Goal: Information Seeking & Learning: Learn about a topic

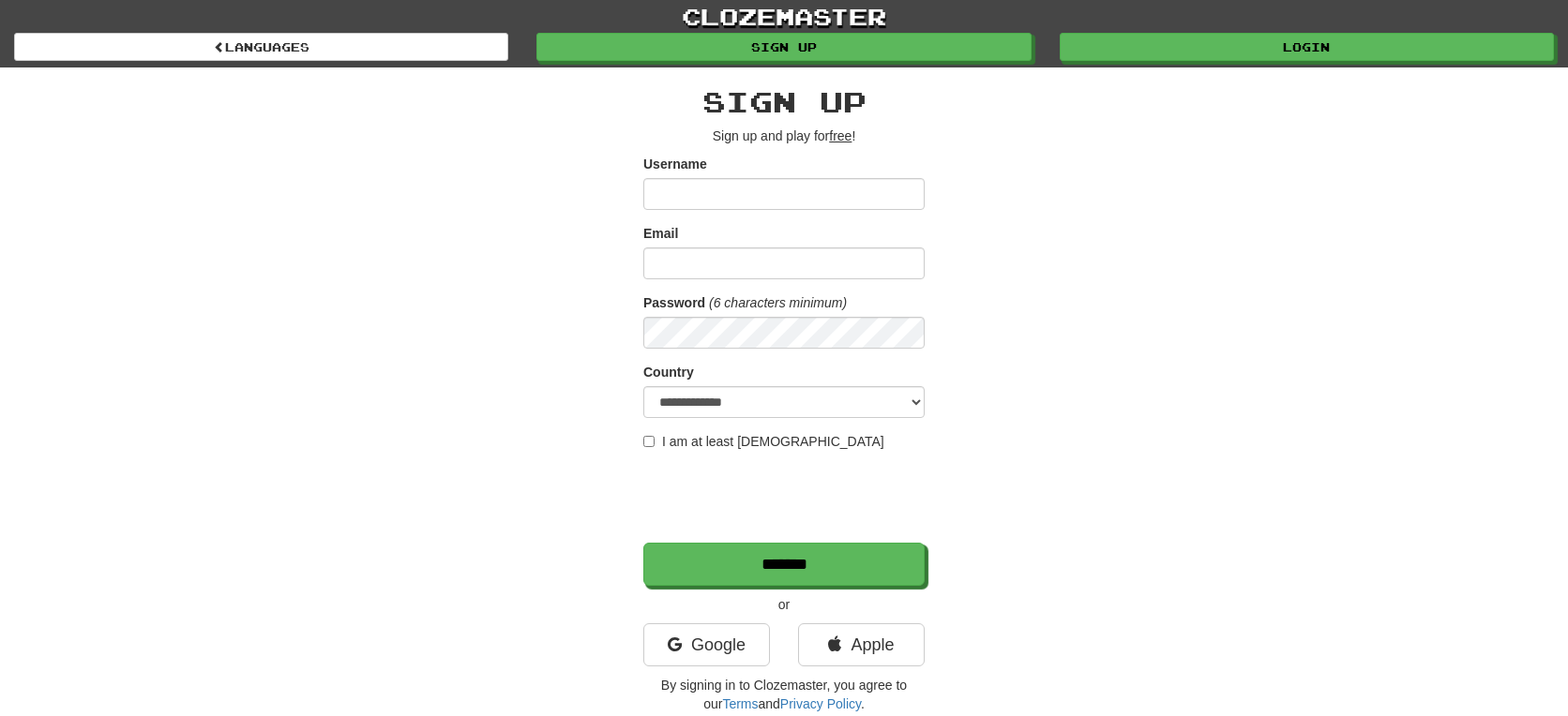
click at [1153, 66] on div "clozemaster Languages Sign up Login Languages" at bounding box center [784, 33] width 1541 height 67
click at [1157, 39] on link "Login" at bounding box center [1308, 48] width 495 height 28
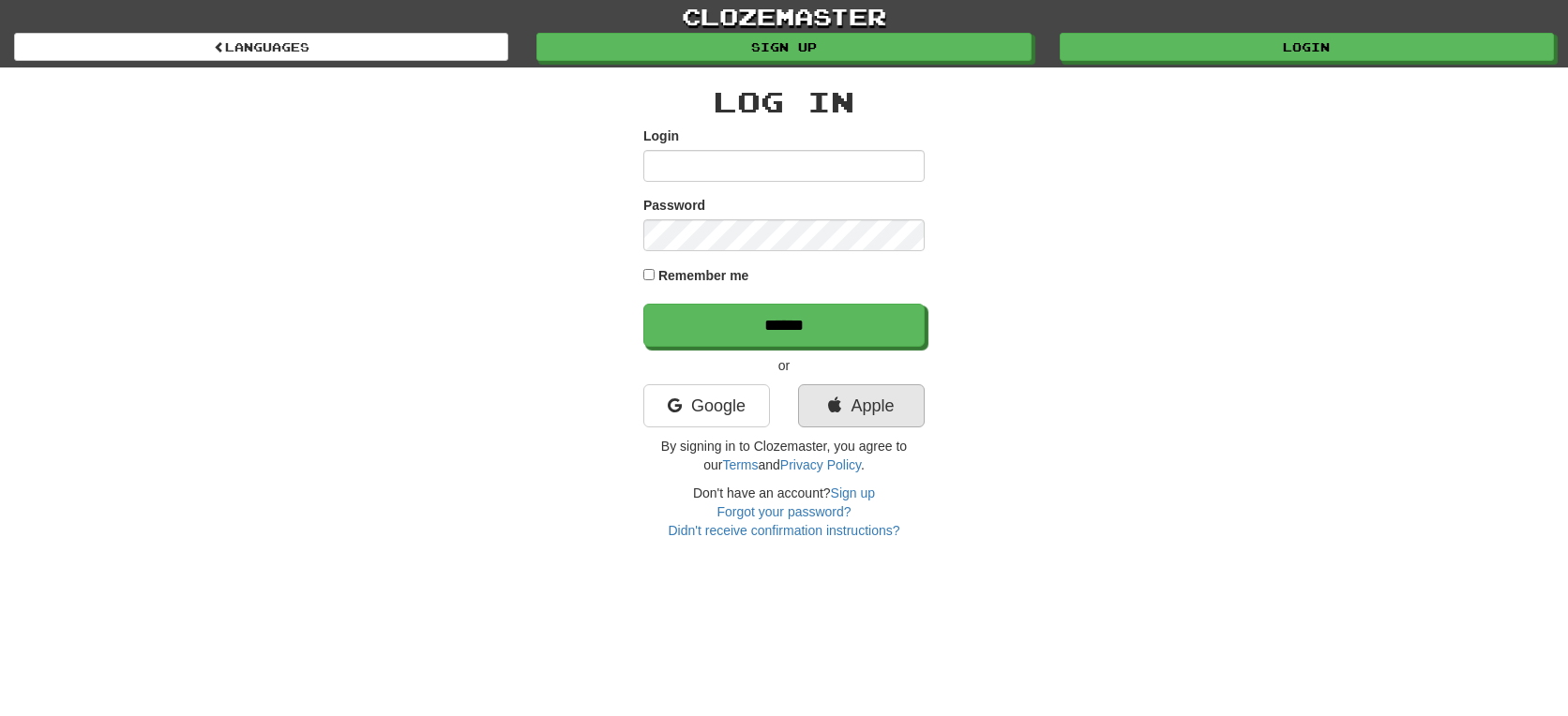
click at [875, 413] on link "Apple" at bounding box center [861, 406] width 127 height 44
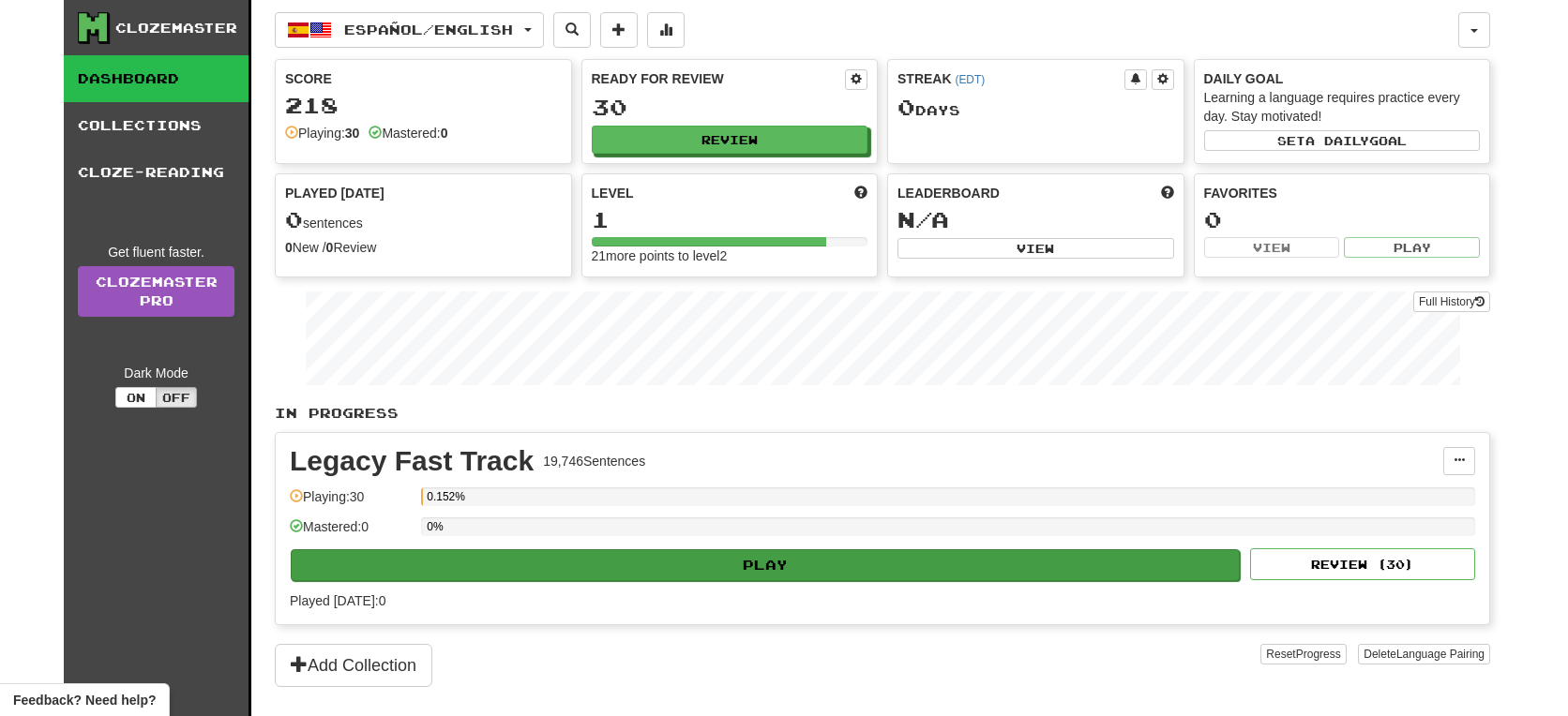
click at [600, 572] on button "Play" at bounding box center [766, 565] width 949 height 32
select select "**"
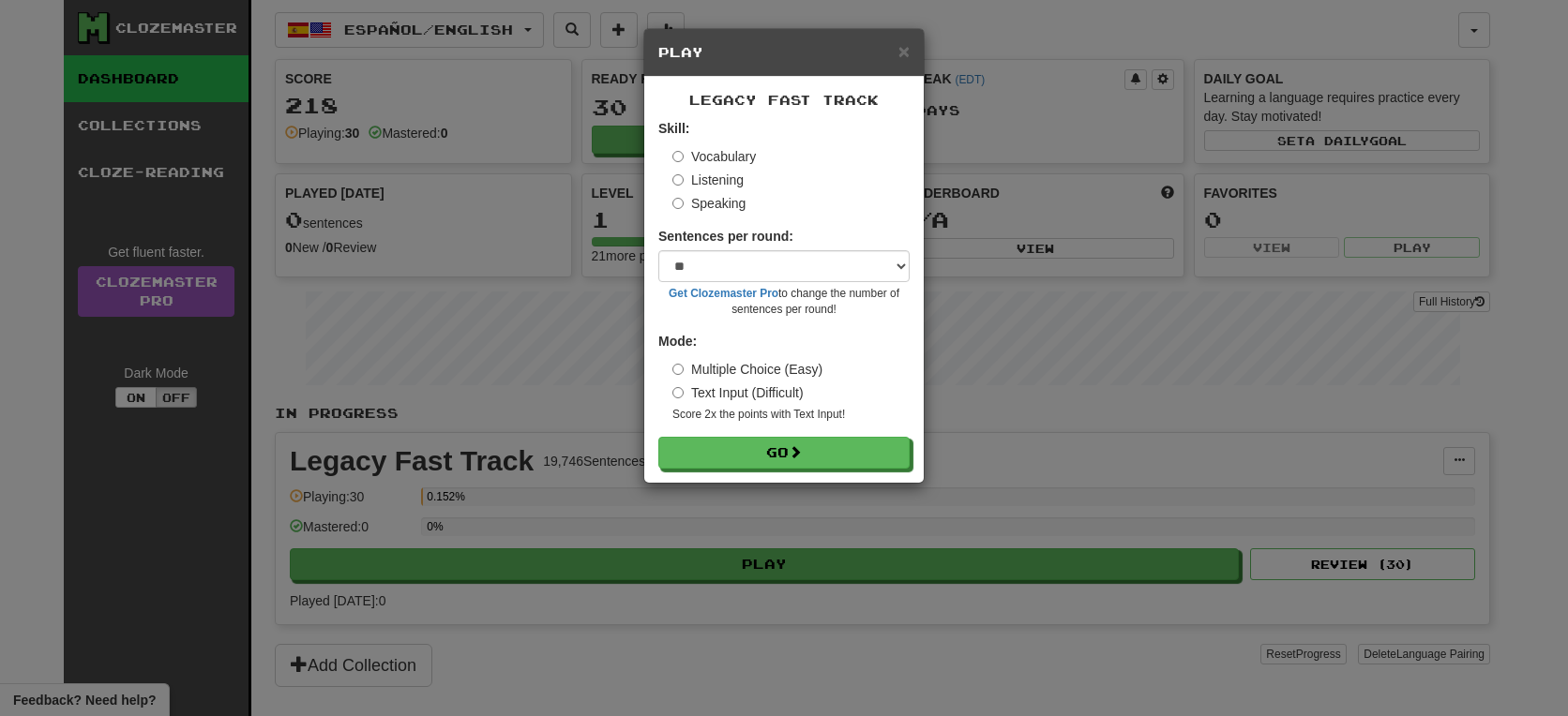
click at [753, 248] on div "Sentences per round: * ** ** ** ** ** *** ******** Get Clozemaster Pro to chang…" at bounding box center [784, 273] width 251 height 91
click at [765, 456] on button "Go" at bounding box center [784, 454] width 251 height 32
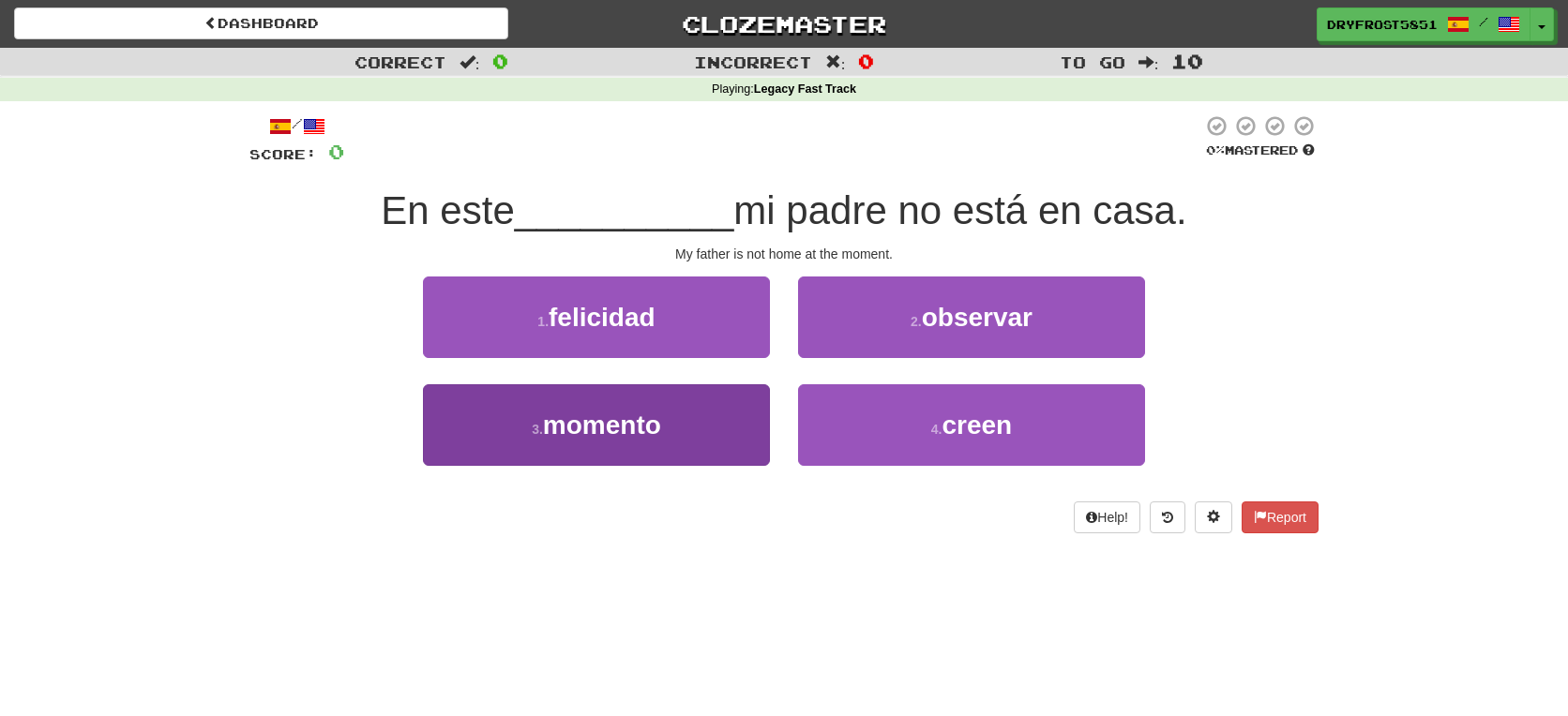
click at [668, 425] on button "3 . momento" at bounding box center [596, 425] width 347 height 81
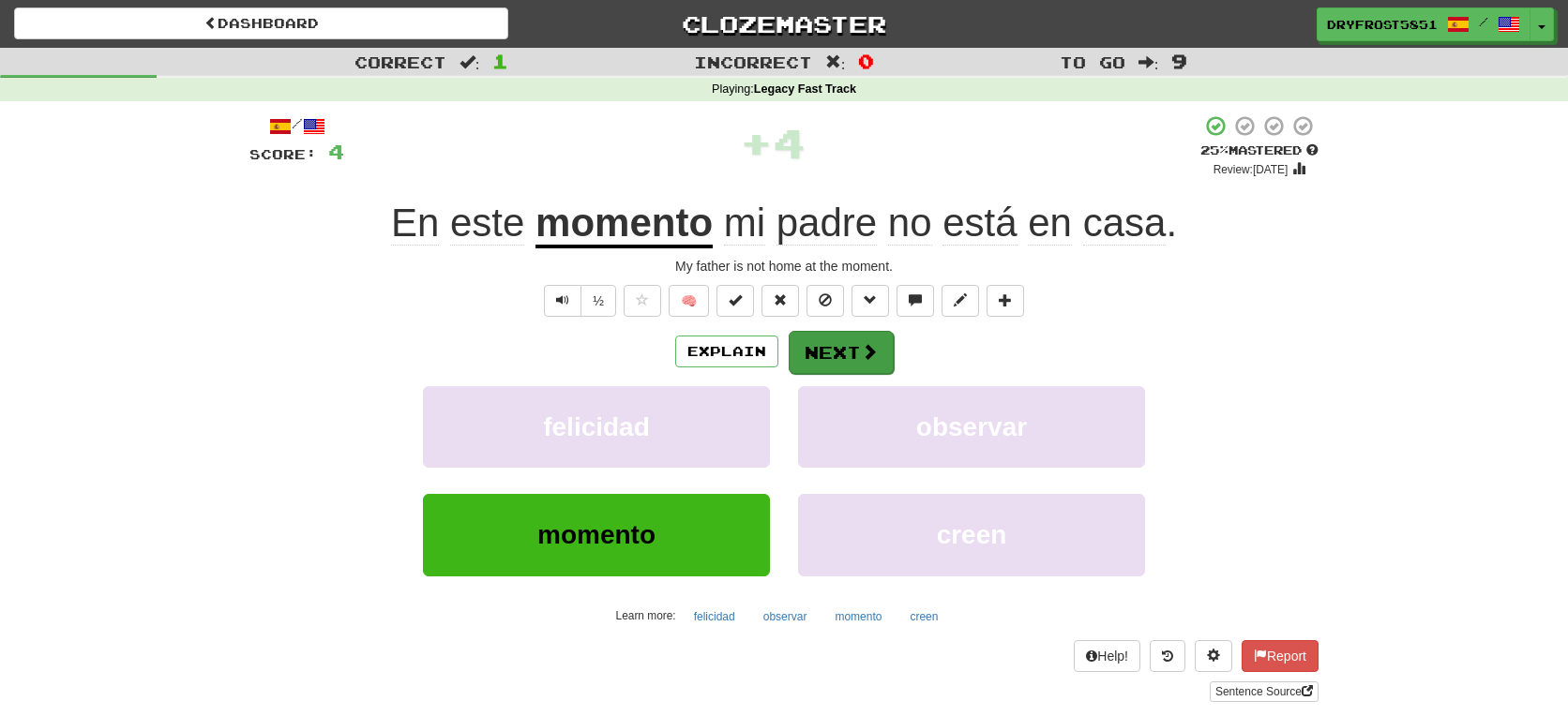
click at [833, 349] on button "Next" at bounding box center [841, 352] width 105 height 44
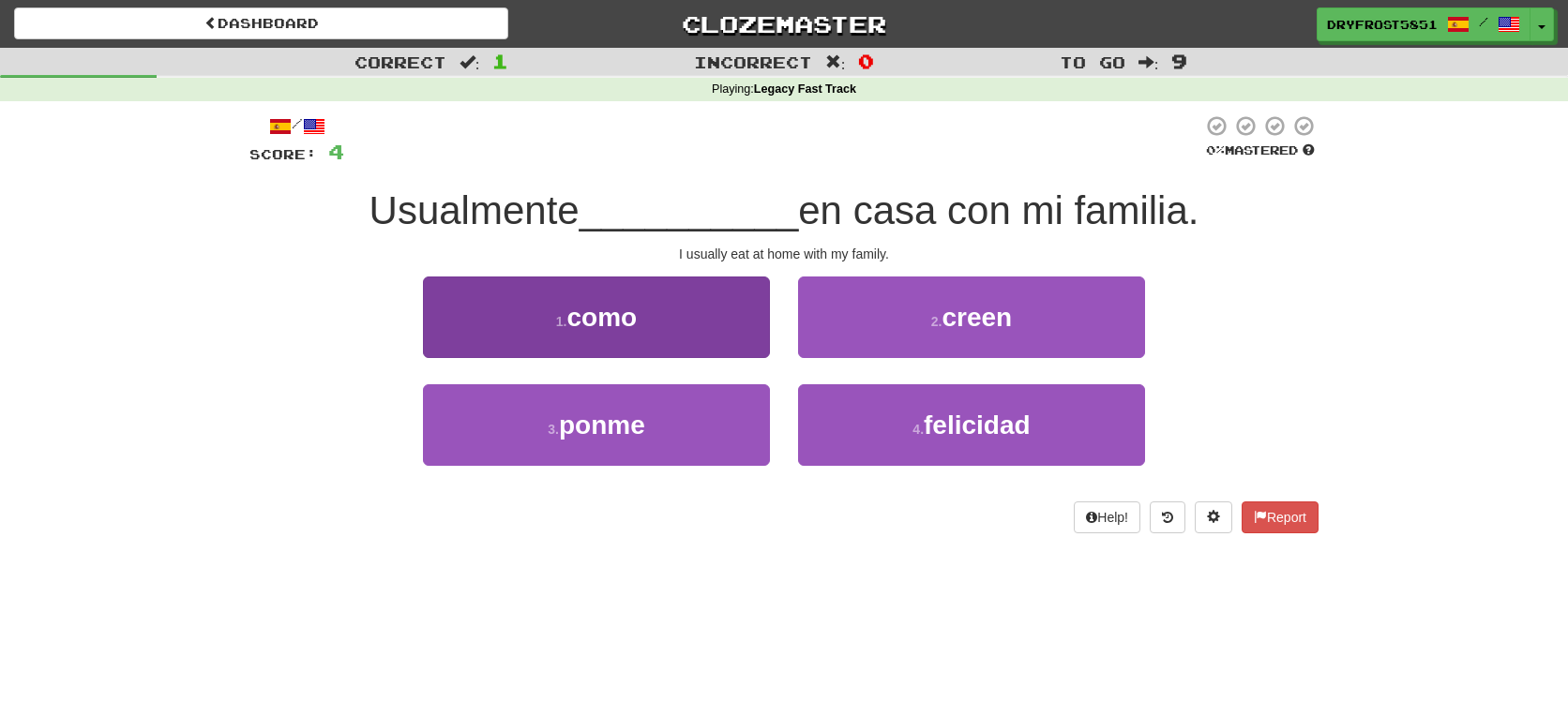
click at [754, 300] on button "1 . como" at bounding box center [596, 317] width 347 height 81
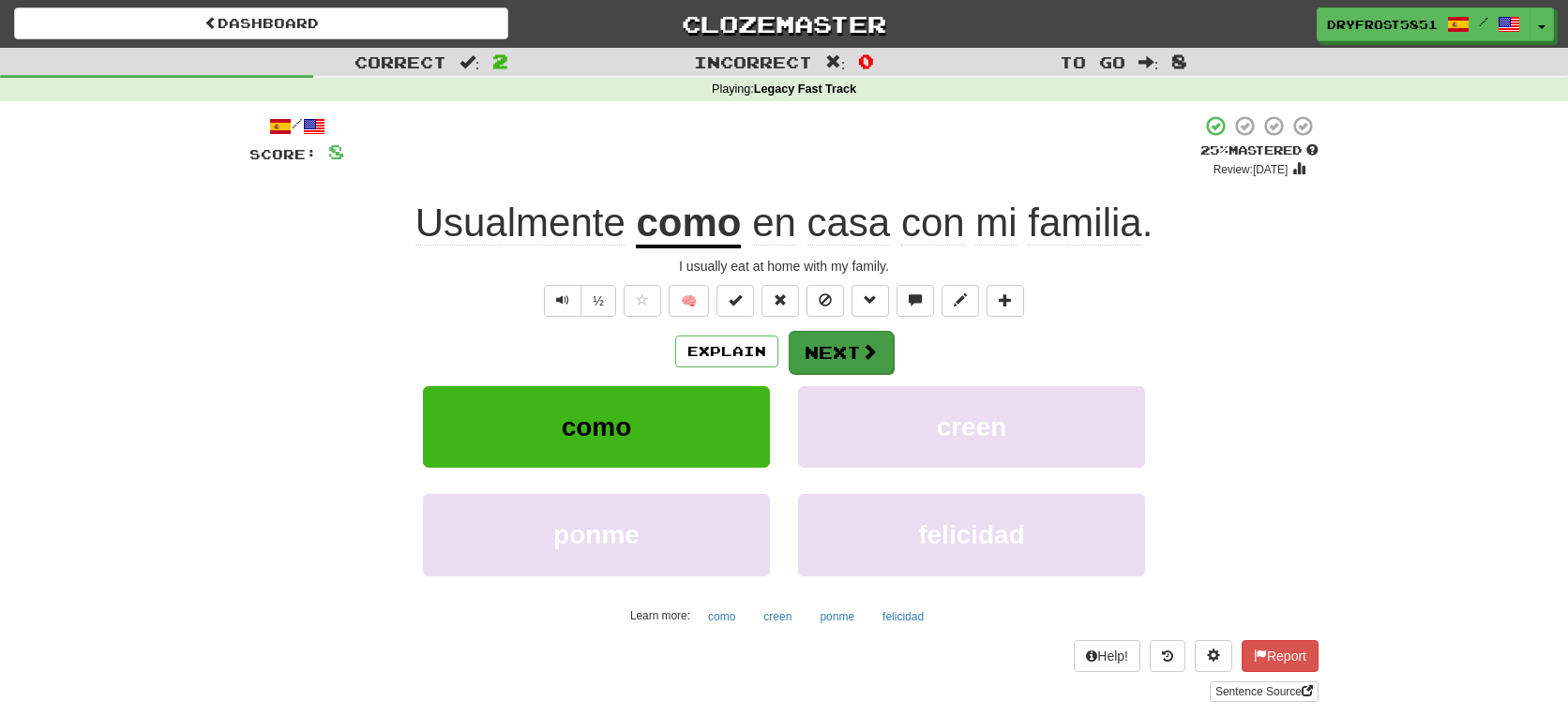
click at [832, 349] on button "Next" at bounding box center [841, 352] width 105 height 44
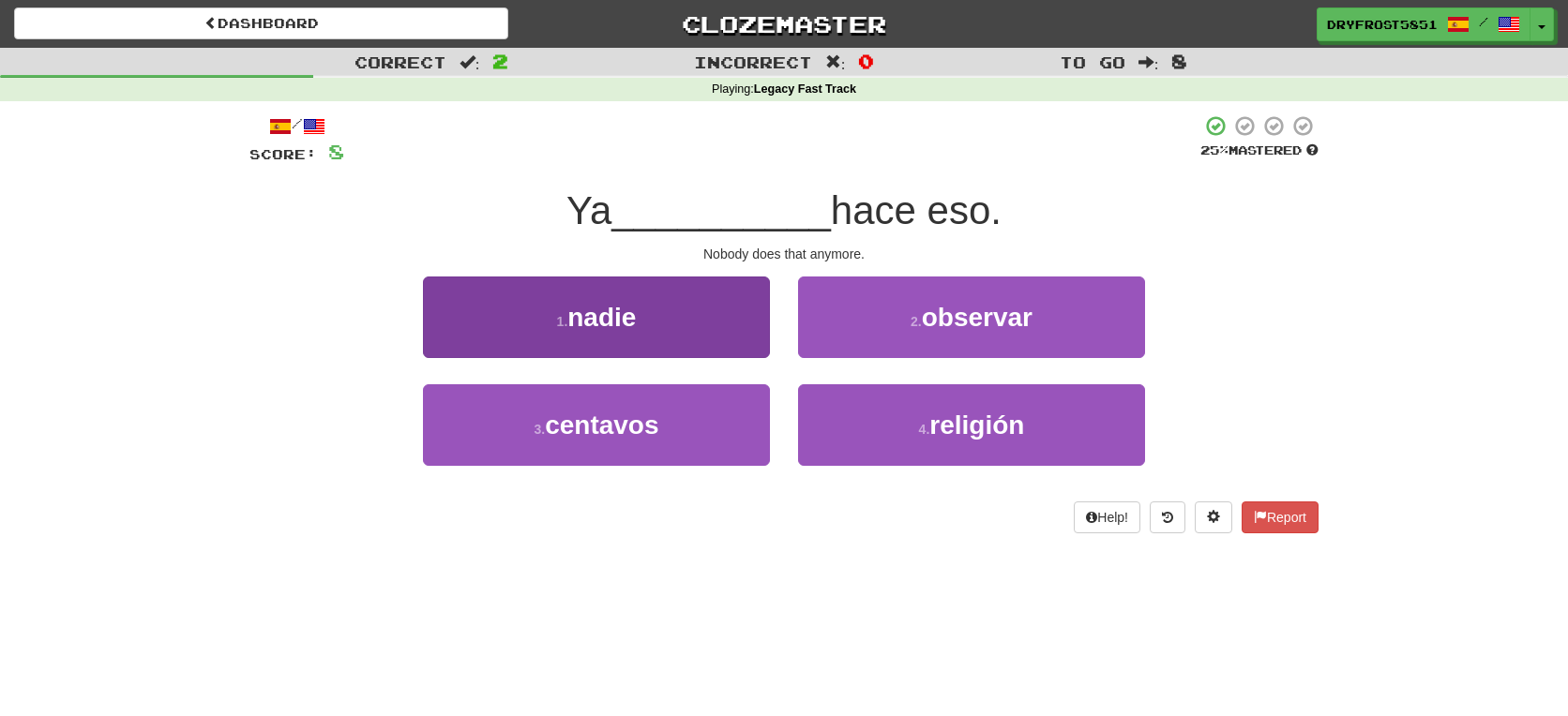
click at [722, 302] on button "1 . nadie" at bounding box center [596, 317] width 347 height 81
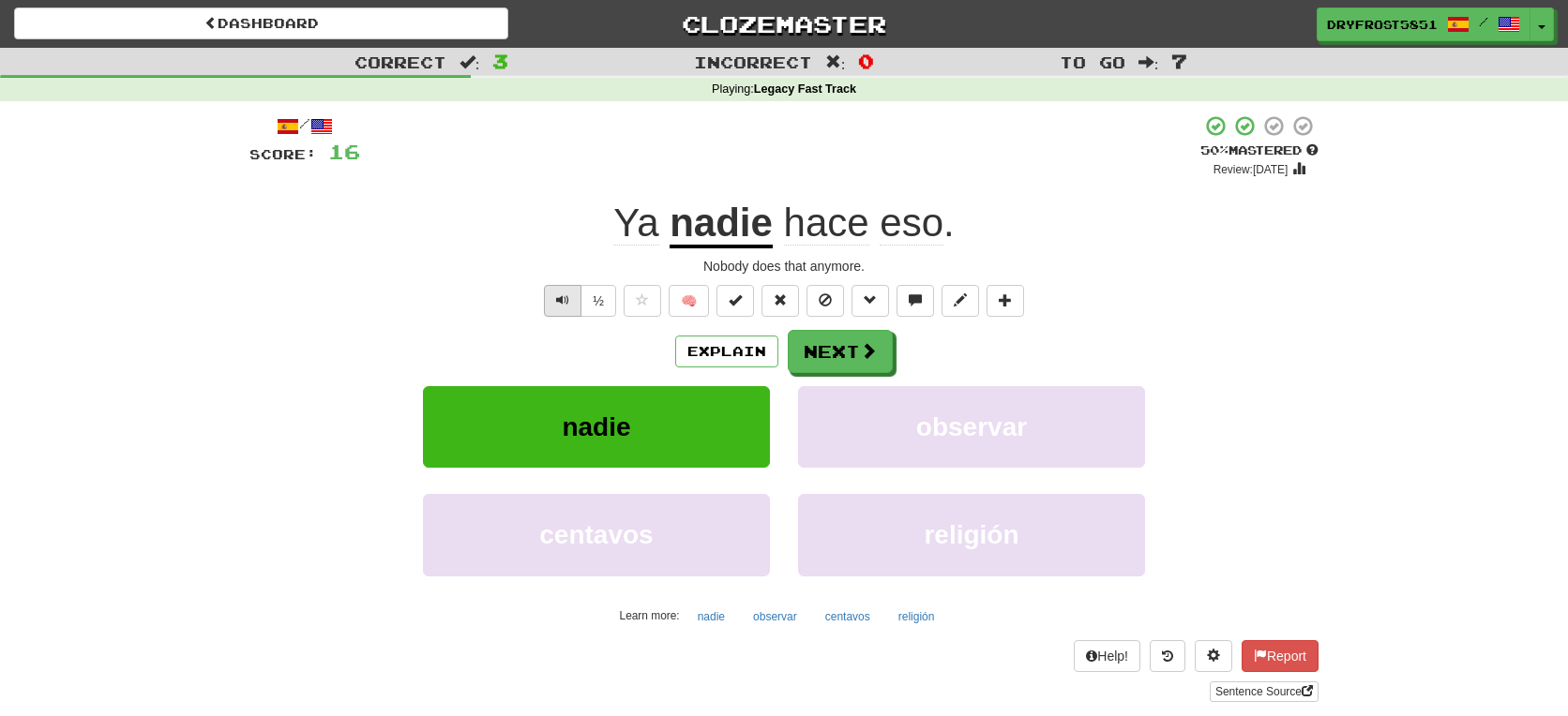
click at [555, 287] on button "Text-to-speech controls" at bounding box center [563, 301] width 38 height 32
click at [601, 298] on button "½" at bounding box center [599, 301] width 36 height 32
click at [861, 343] on span at bounding box center [870, 351] width 17 height 17
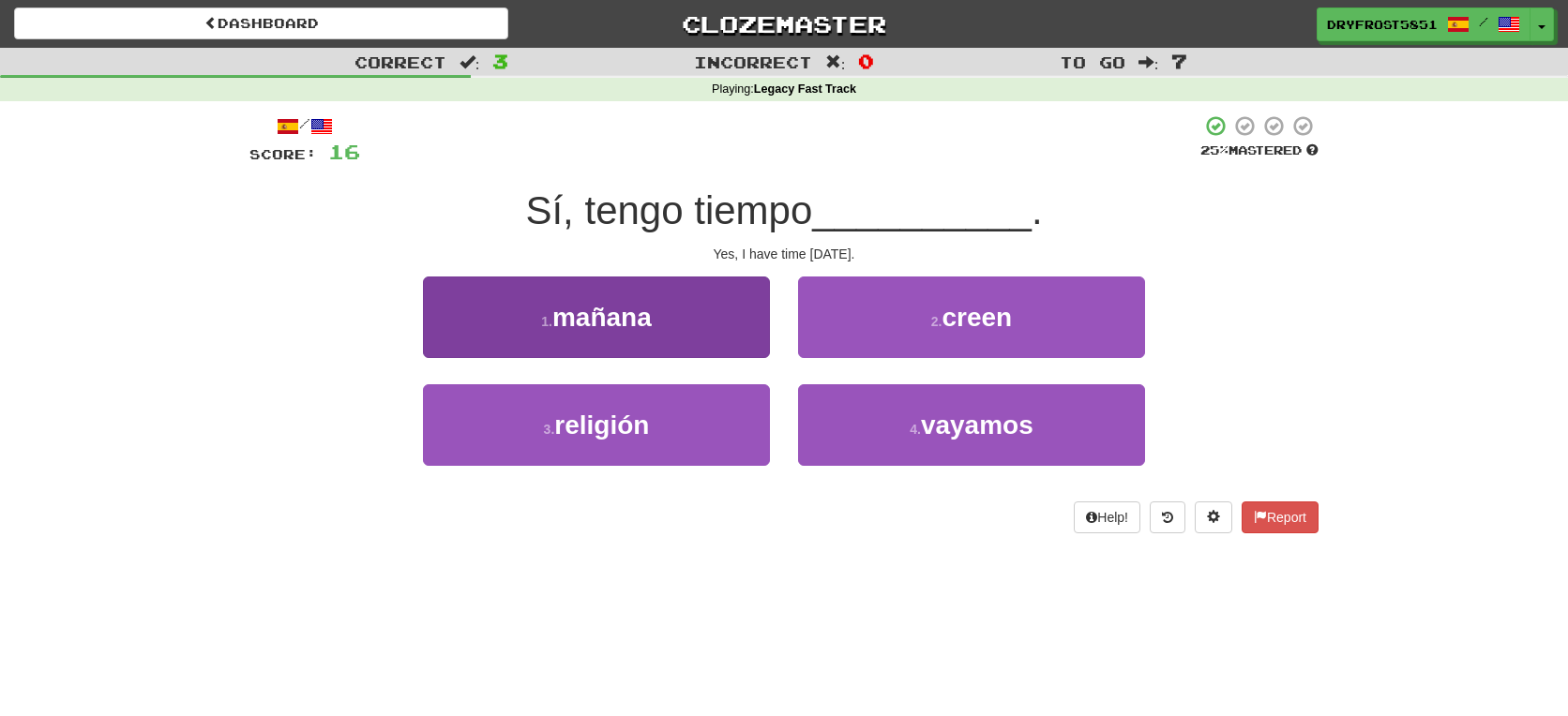
click at [670, 329] on button "1 . mañana" at bounding box center [596, 317] width 347 height 81
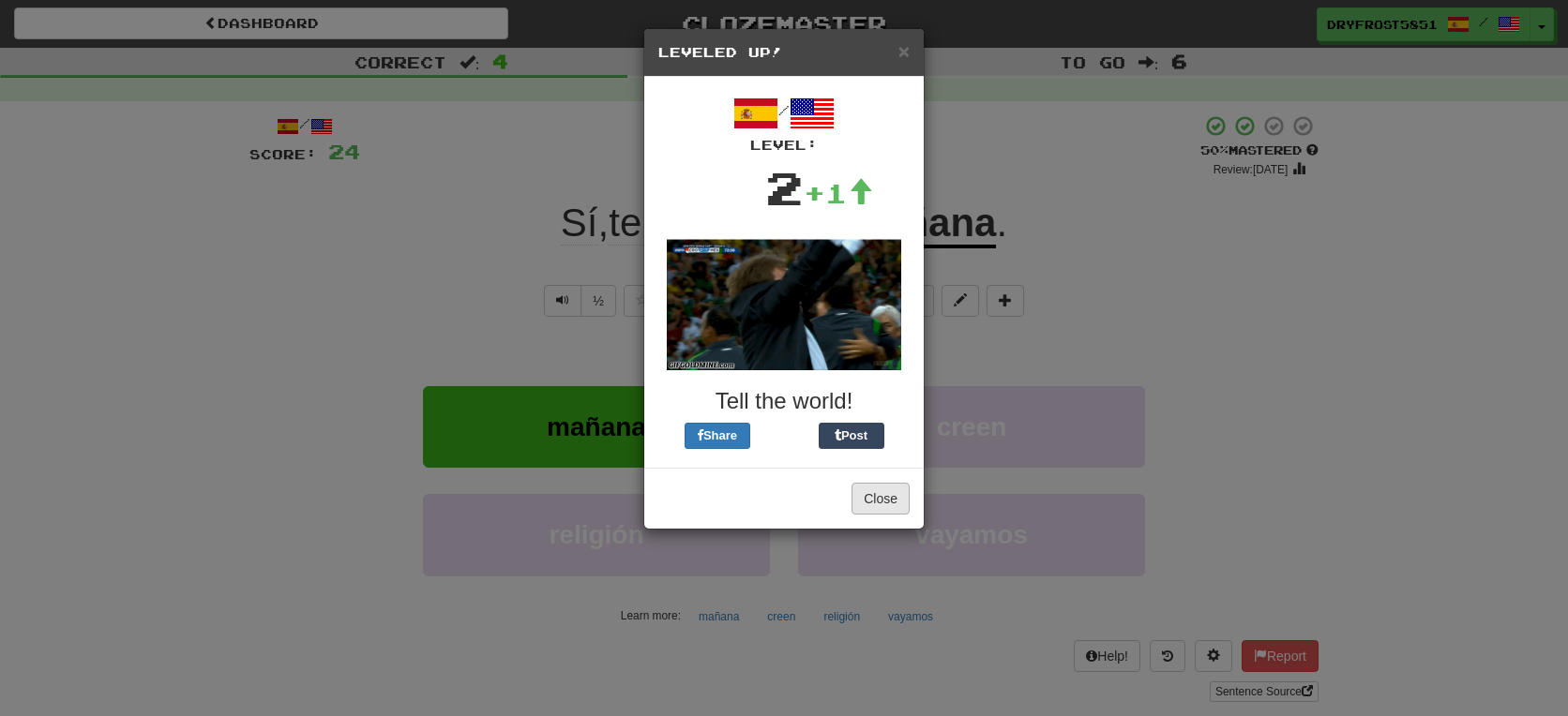
click at [870, 499] on button "Close" at bounding box center [880, 499] width 58 height 32
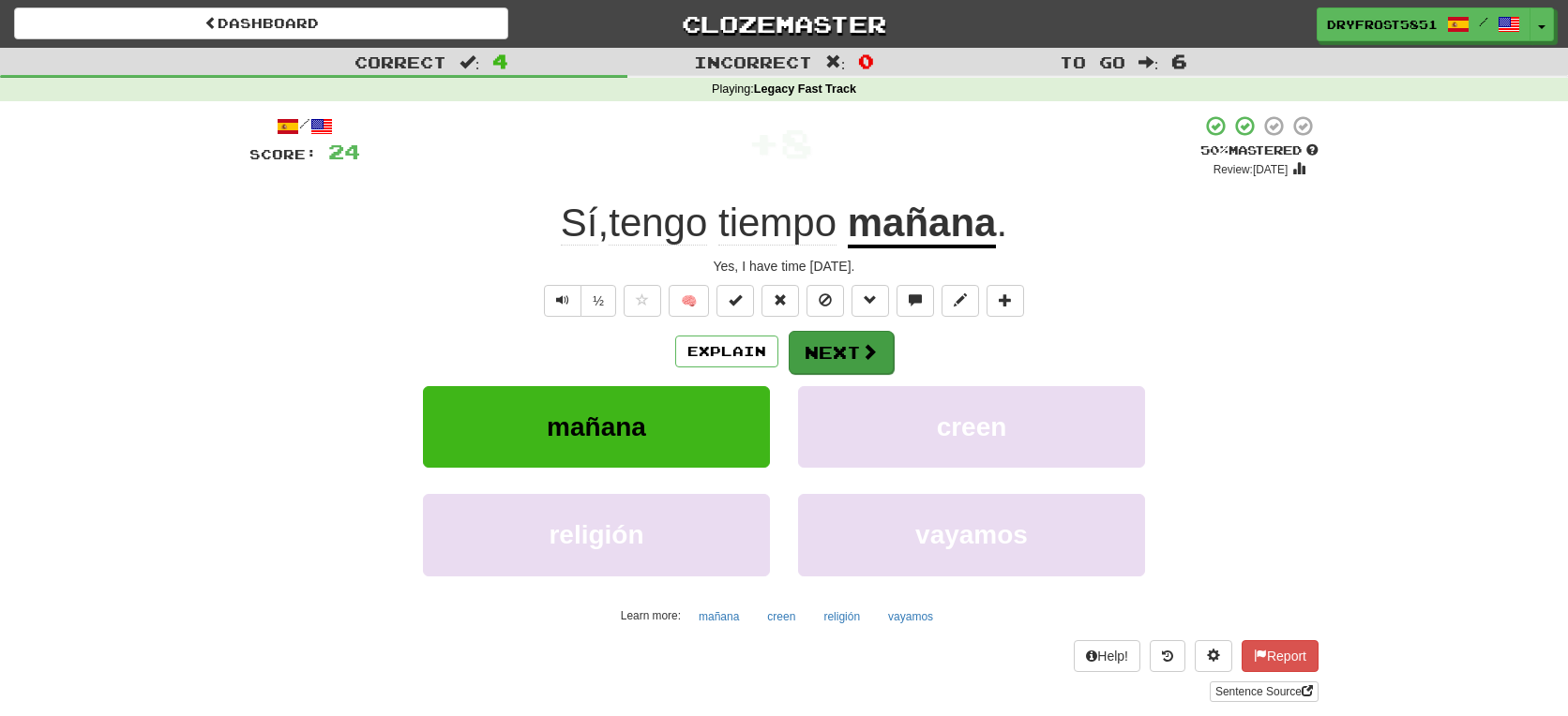
click at [855, 358] on button "Next" at bounding box center [841, 352] width 105 height 44
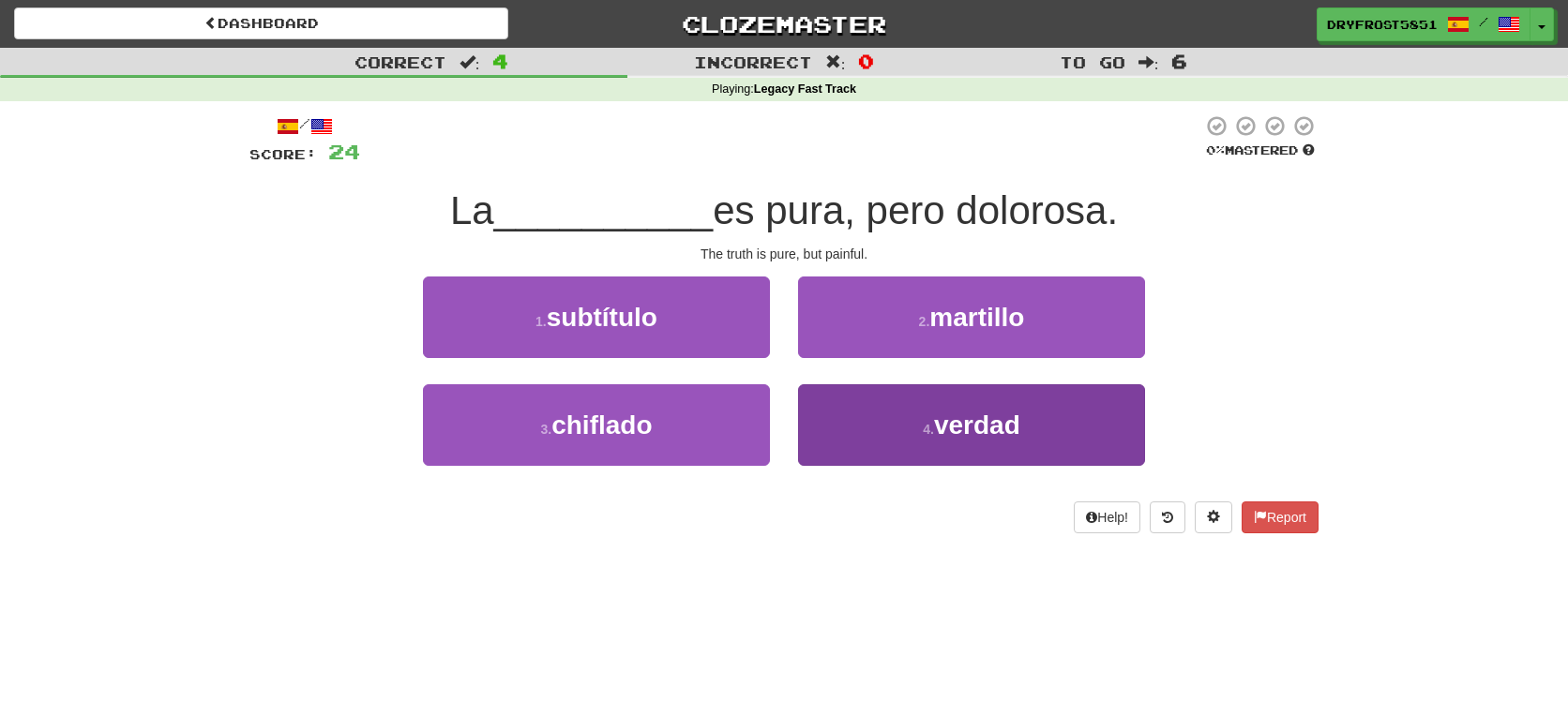
click at [920, 424] on button "4 . verdad" at bounding box center [971, 425] width 347 height 81
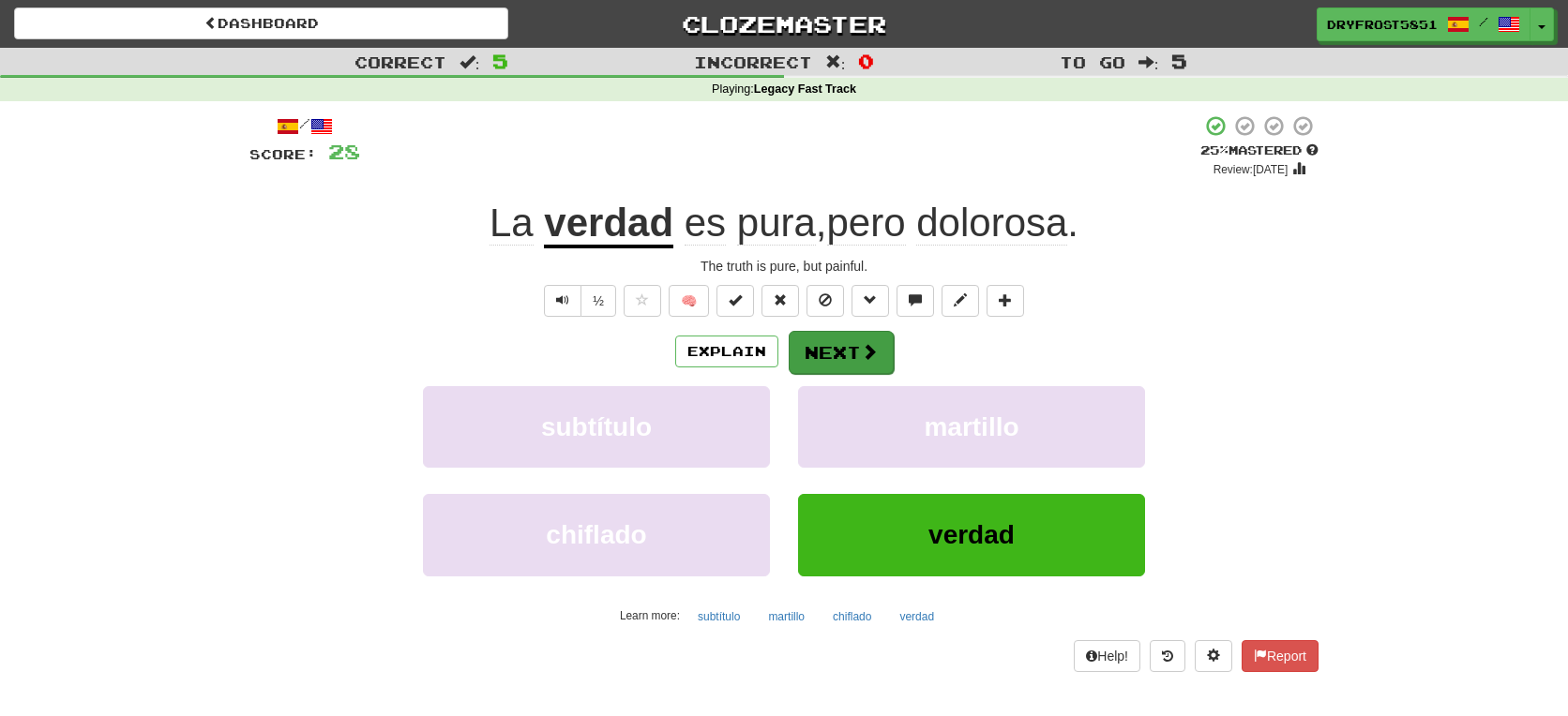
click at [838, 351] on button "Next" at bounding box center [841, 352] width 105 height 44
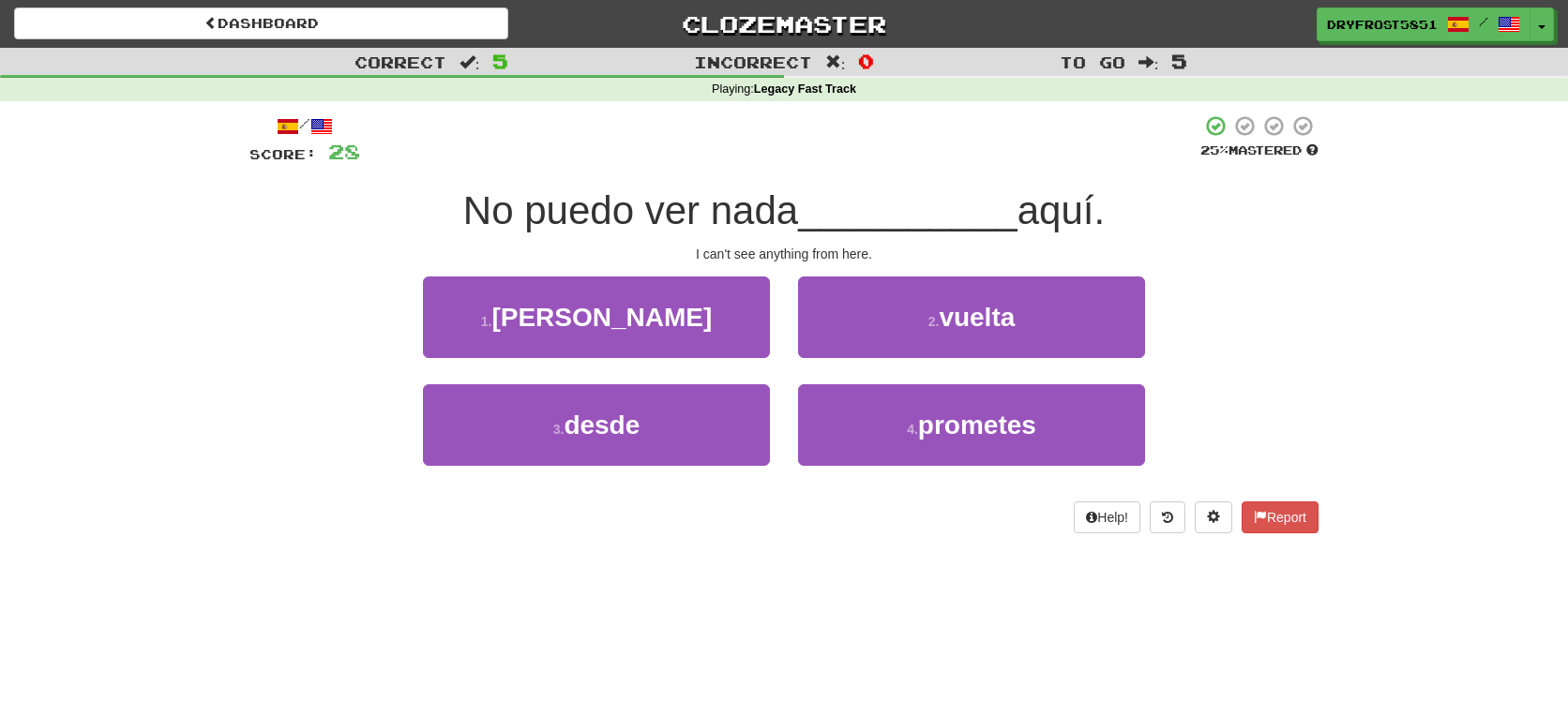
click at [707, 463] on div "3 . desde" at bounding box center [597, 439] width 375 height 108
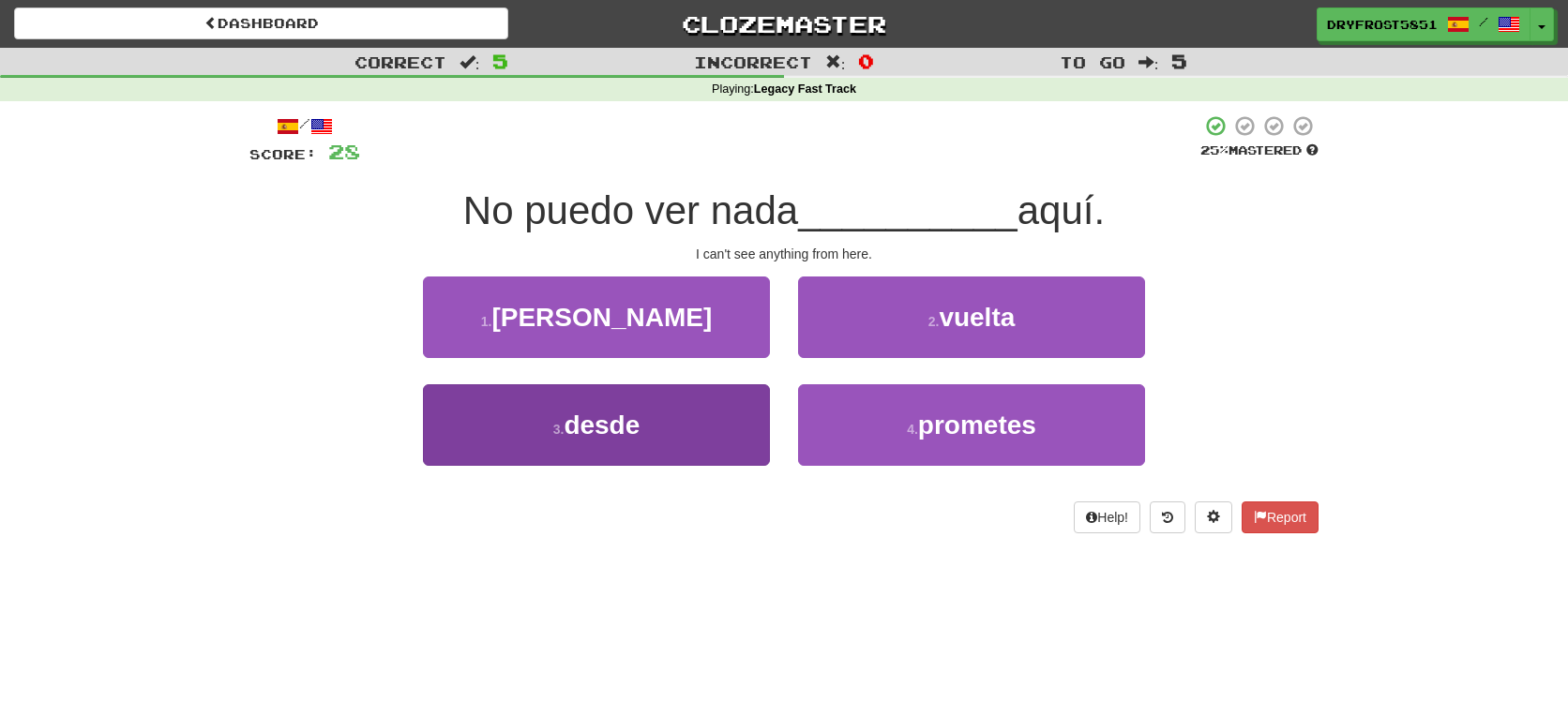
click at [707, 439] on button "3 . desde" at bounding box center [596, 425] width 347 height 81
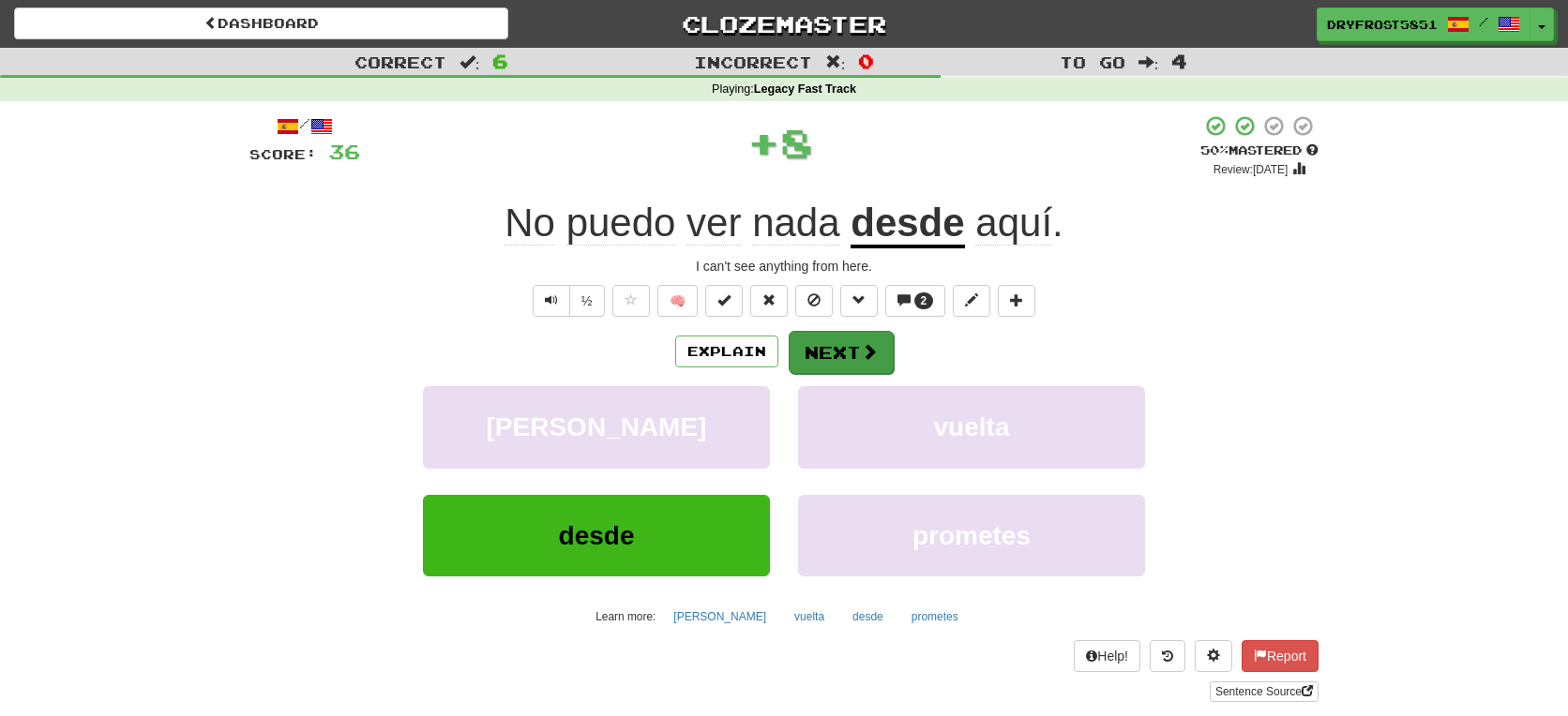
click at [872, 361] on button "Next" at bounding box center [841, 352] width 105 height 44
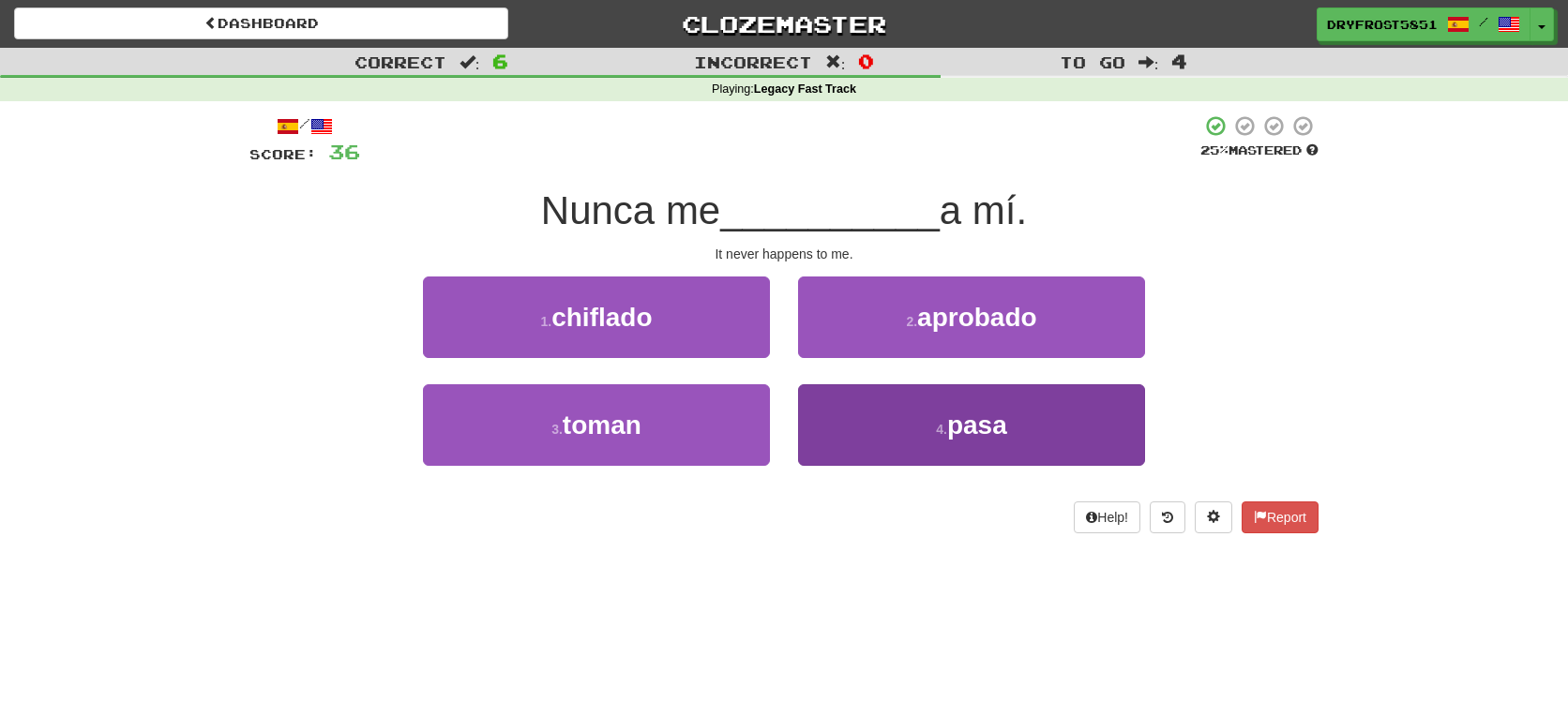
click at [846, 412] on button "4 . pasa" at bounding box center [971, 425] width 347 height 81
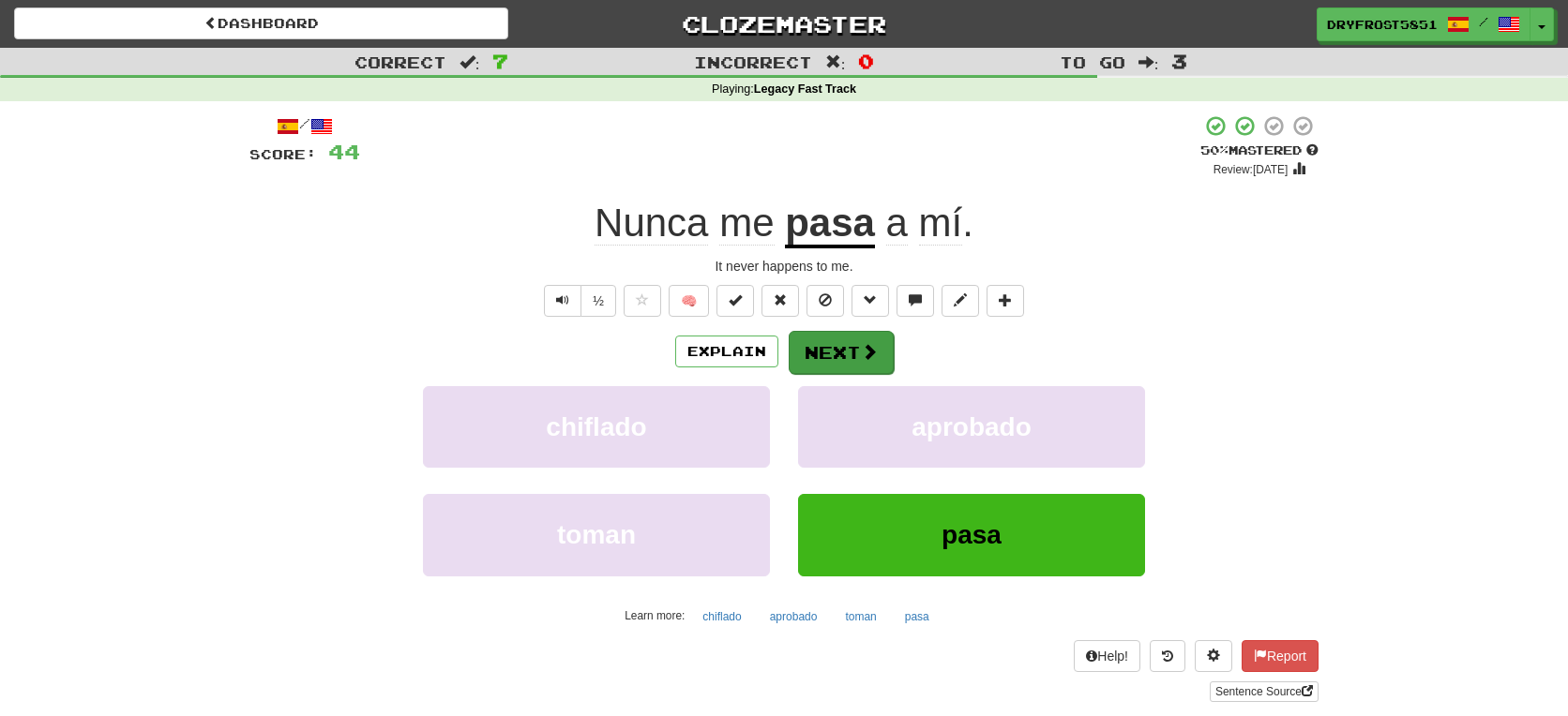
click at [837, 358] on button "Next" at bounding box center [841, 352] width 105 height 44
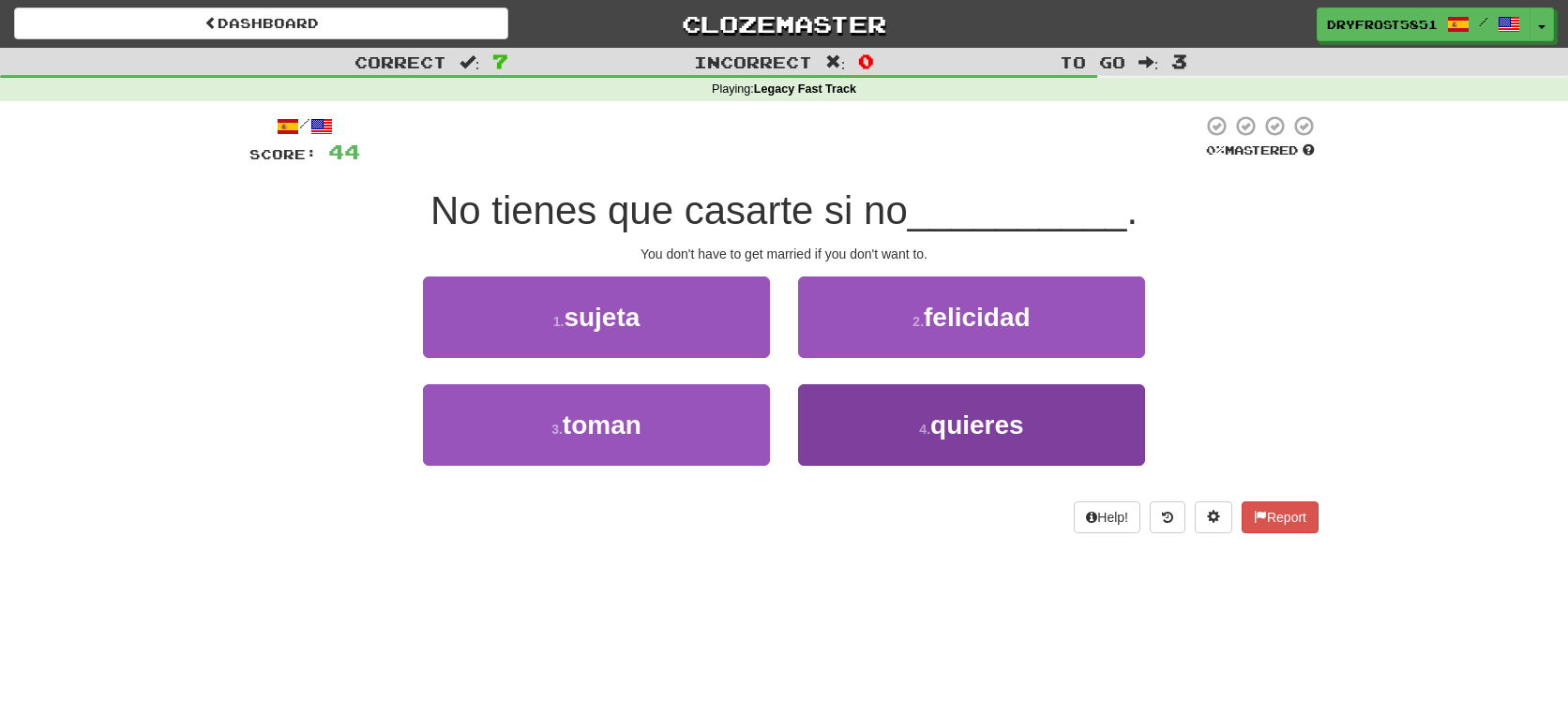
click at [829, 430] on button "4 . quieres" at bounding box center [971, 425] width 347 height 81
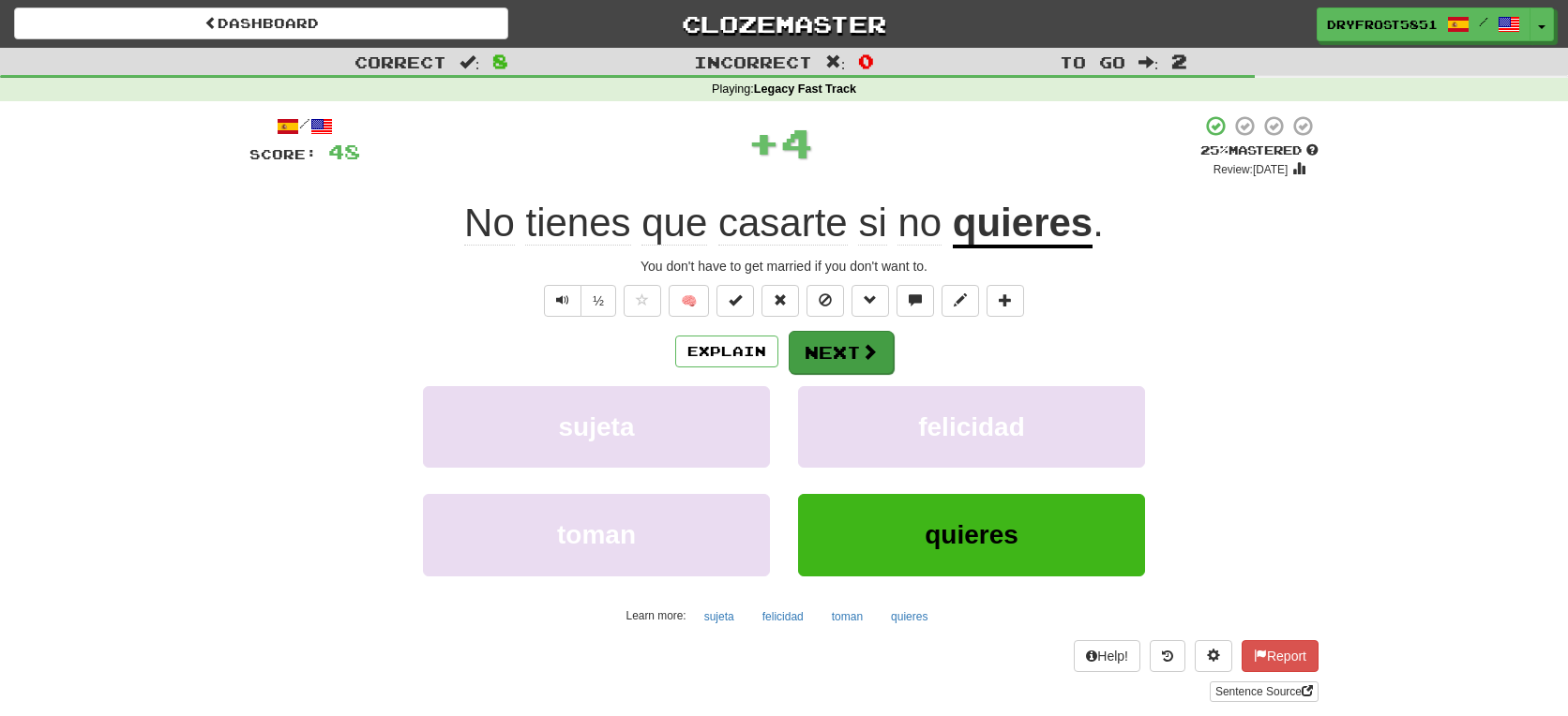
click at [826, 353] on button "Next" at bounding box center [841, 352] width 105 height 44
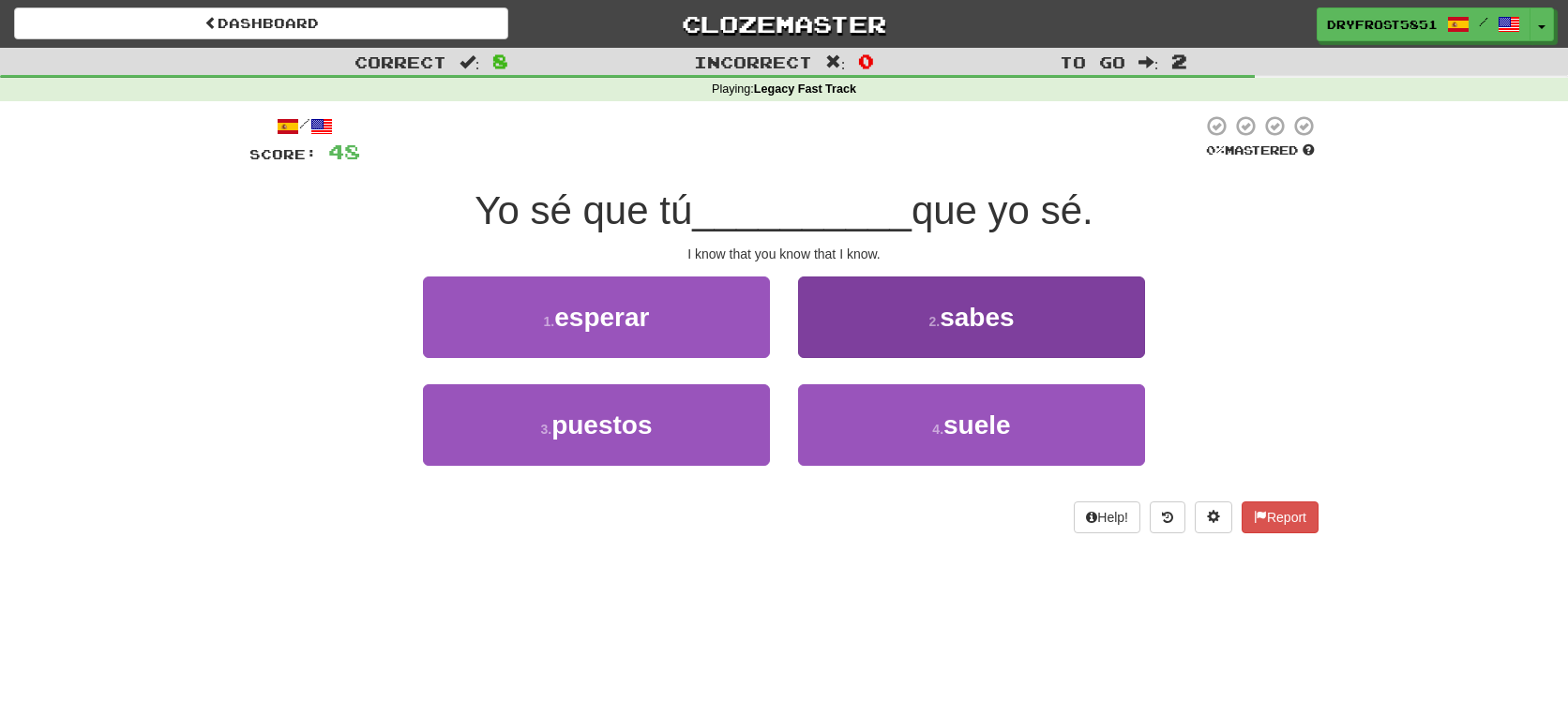
click at [835, 334] on button "2 . sabes" at bounding box center [971, 317] width 347 height 81
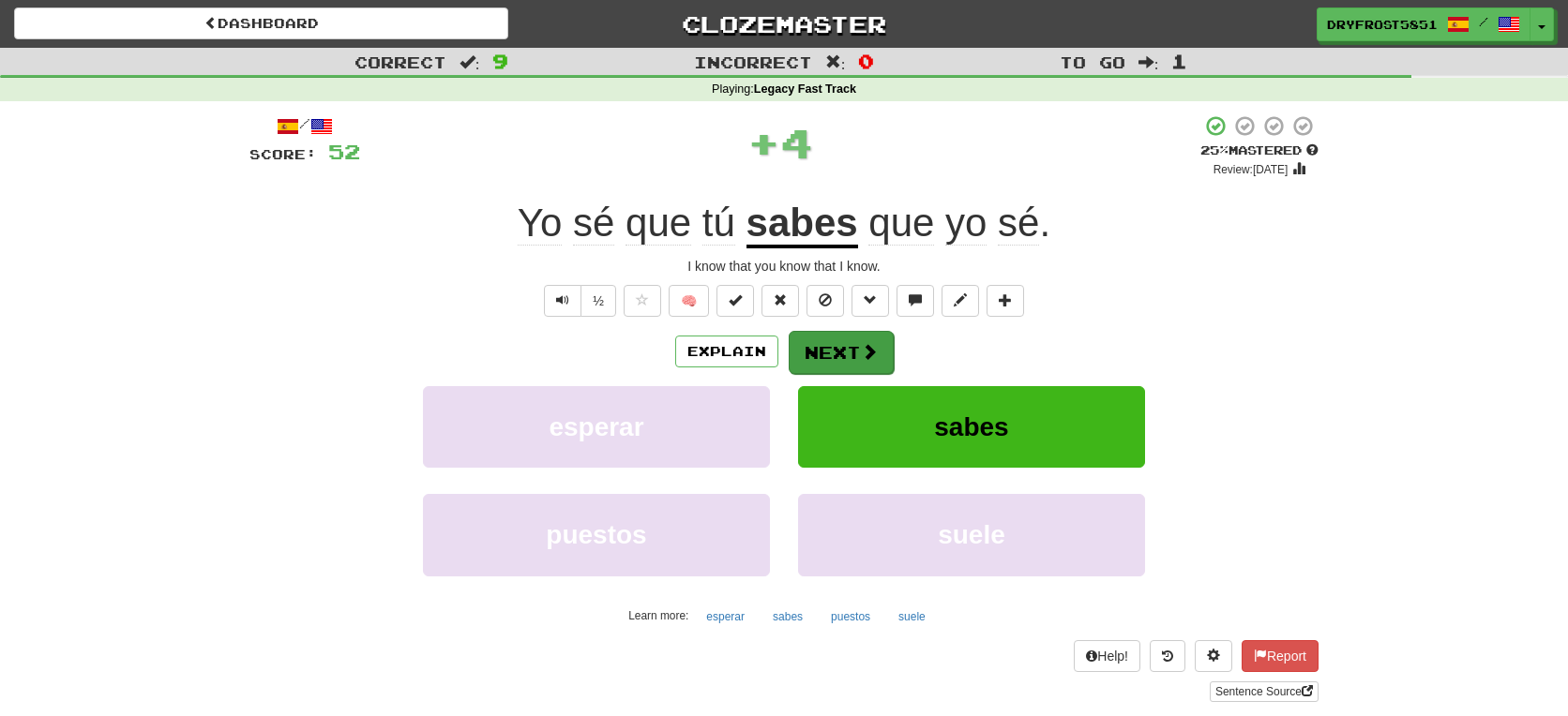
click at [835, 342] on button "Next" at bounding box center [841, 352] width 105 height 44
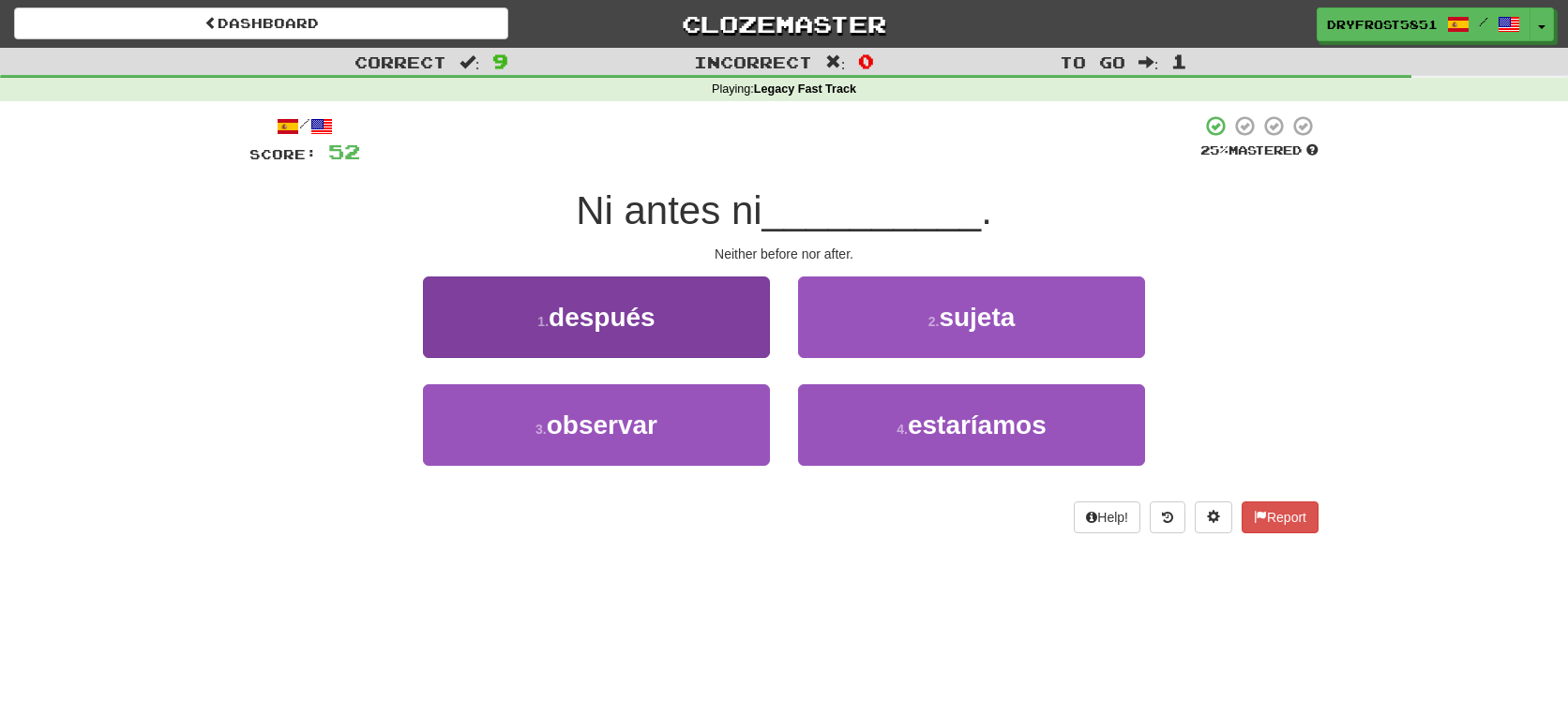
click at [665, 342] on button "1 . después" at bounding box center [596, 317] width 347 height 81
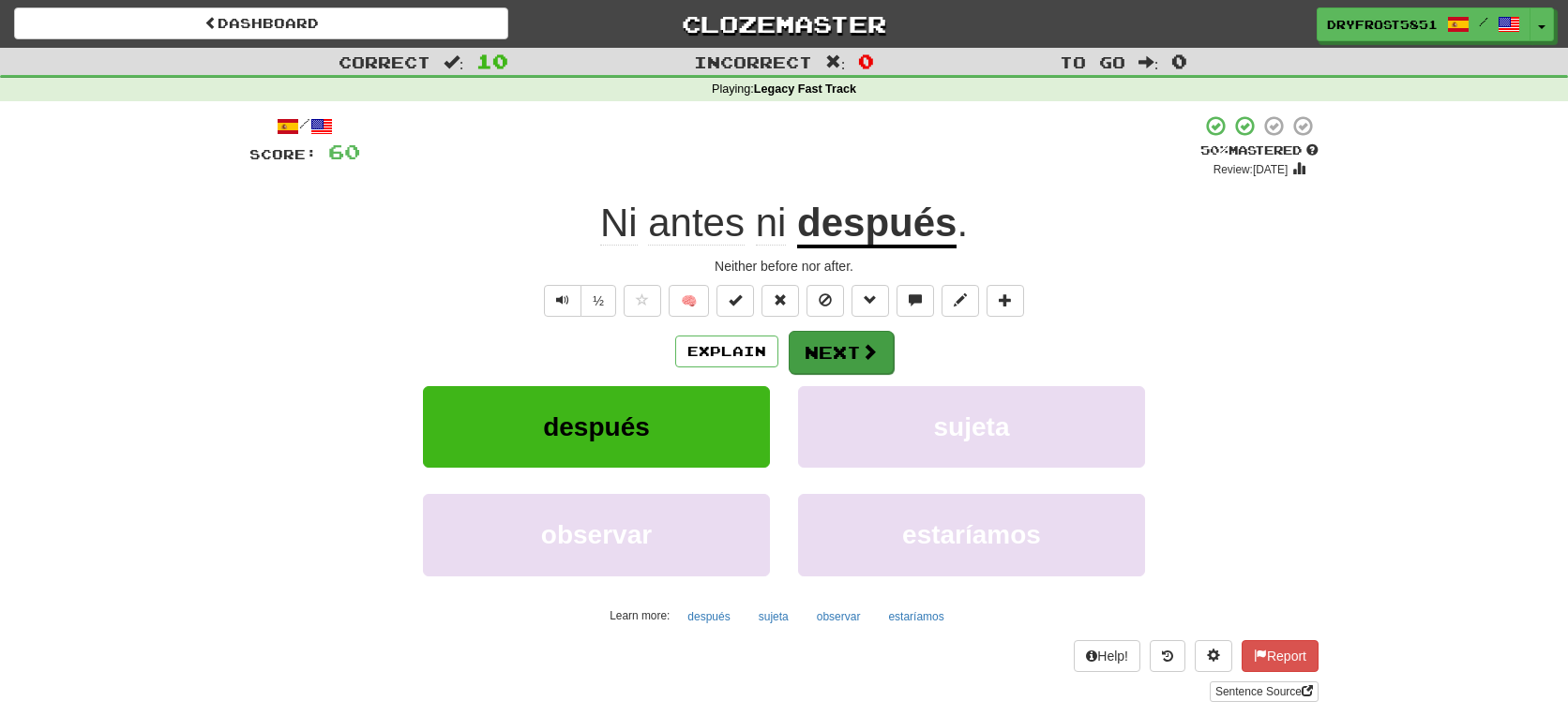
click at [824, 355] on button "Next" at bounding box center [841, 352] width 105 height 44
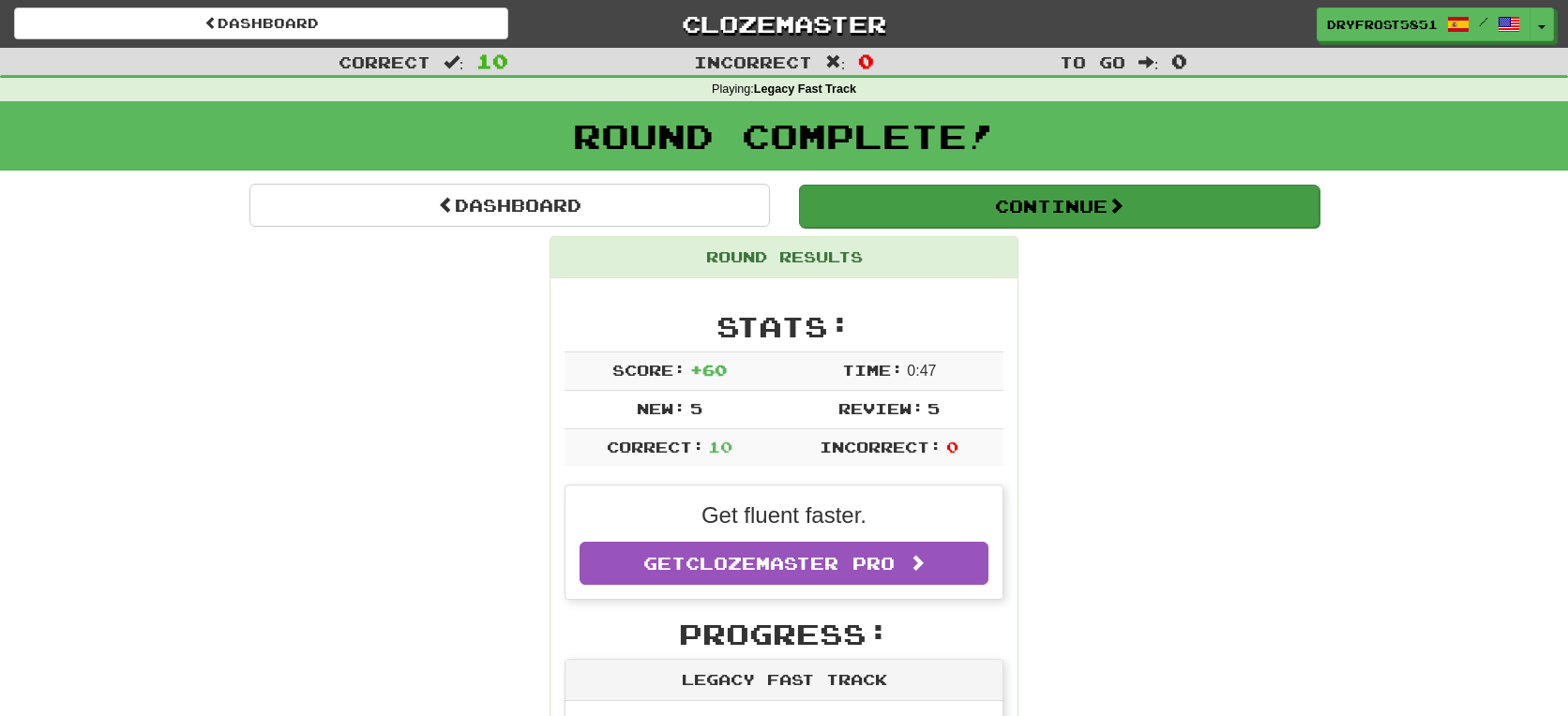
click at [974, 203] on button "Continue" at bounding box center [1058, 206] width 520 height 44
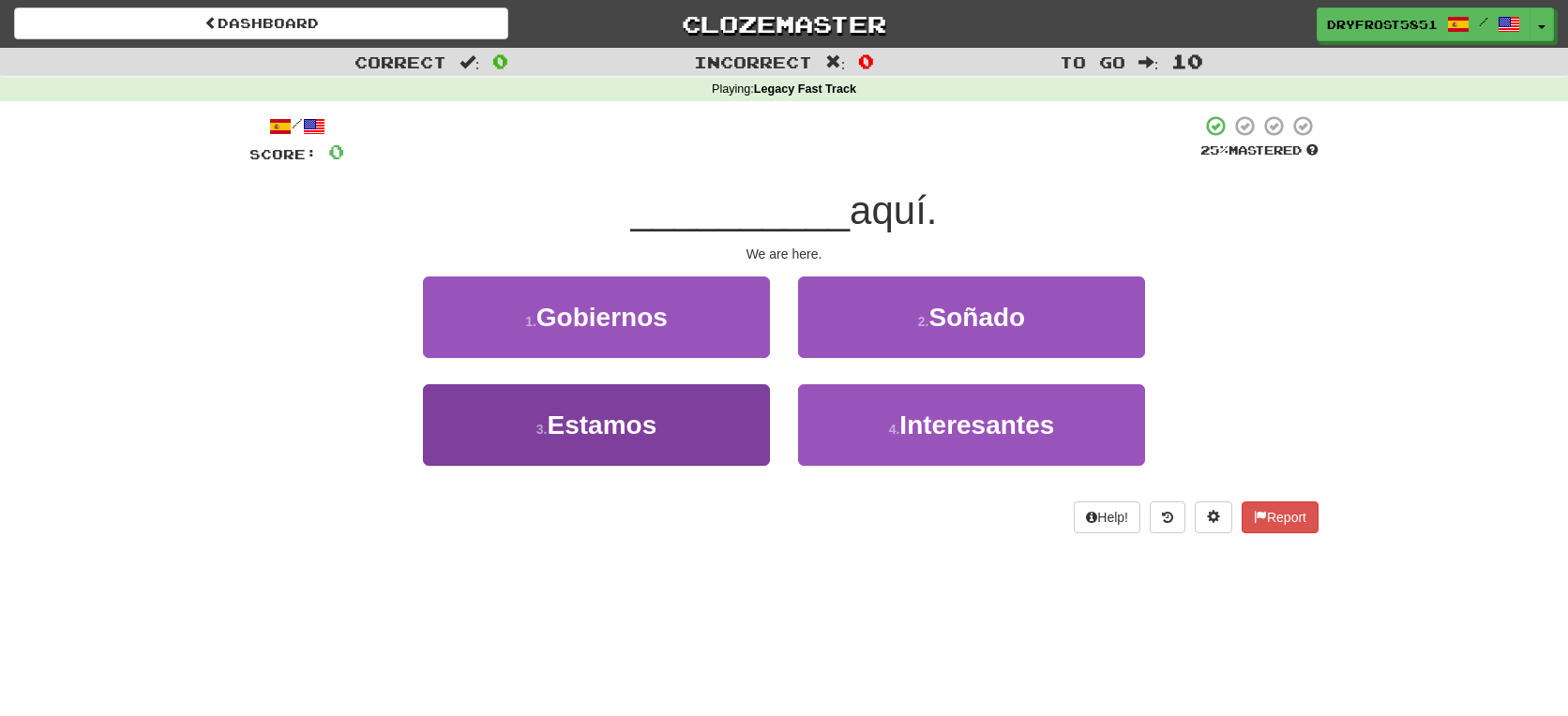
click at [664, 408] on button "3 . Estamos" at bounding box center [596, 425] width 347 height 81
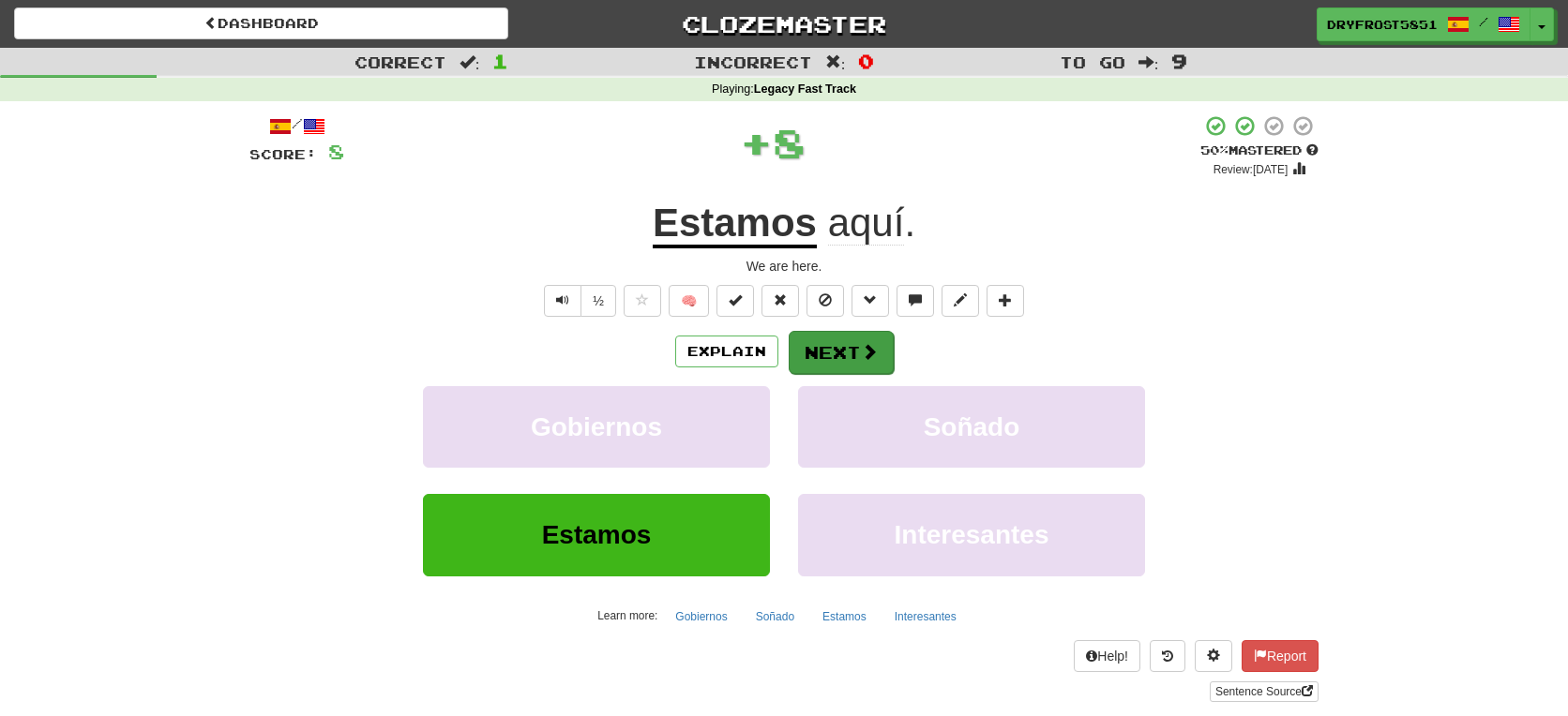
click at [819, 345] on button "Next" at bounding box center [841, 352] width 105 height 44
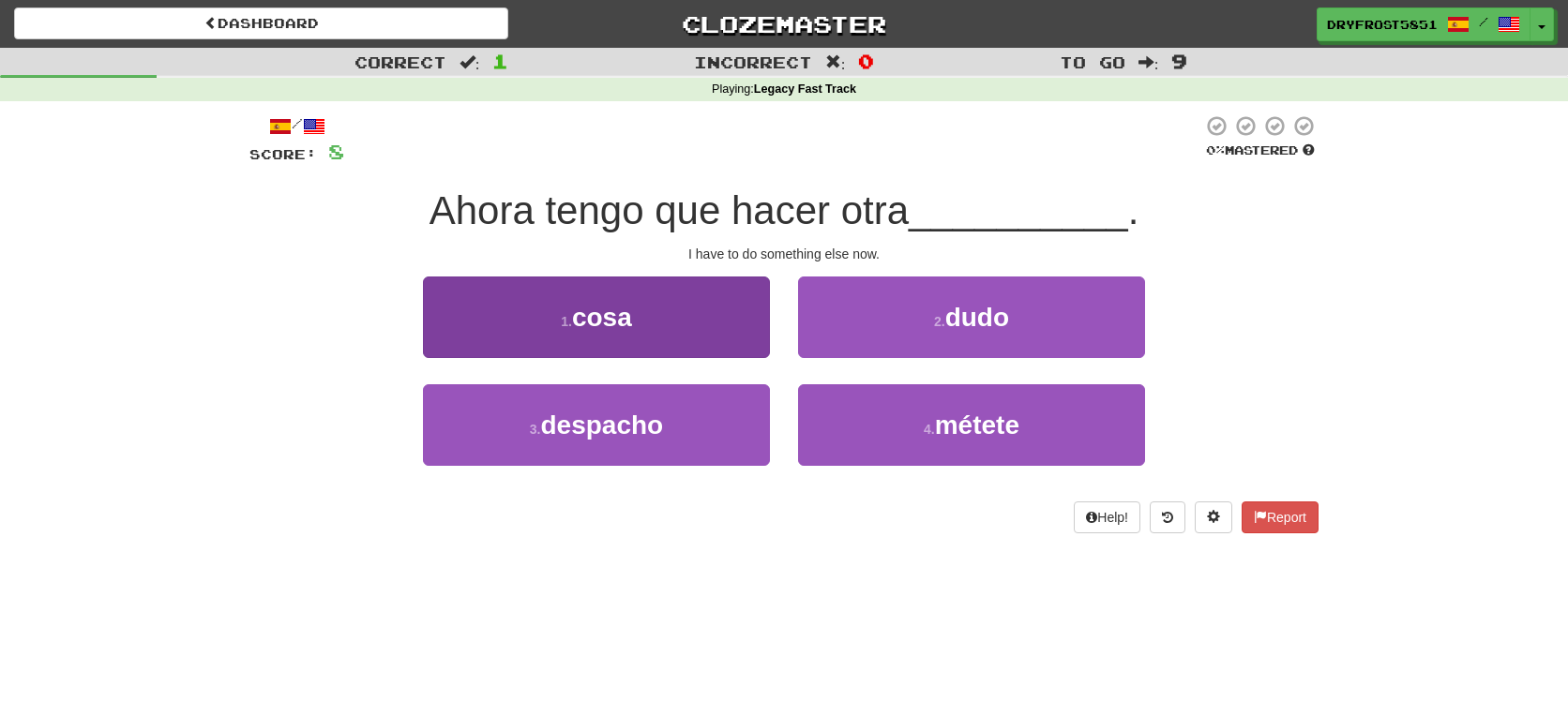
click at [663, 295] on button "1 . cosa" at bounding box center [596, 317] width 347 height 81
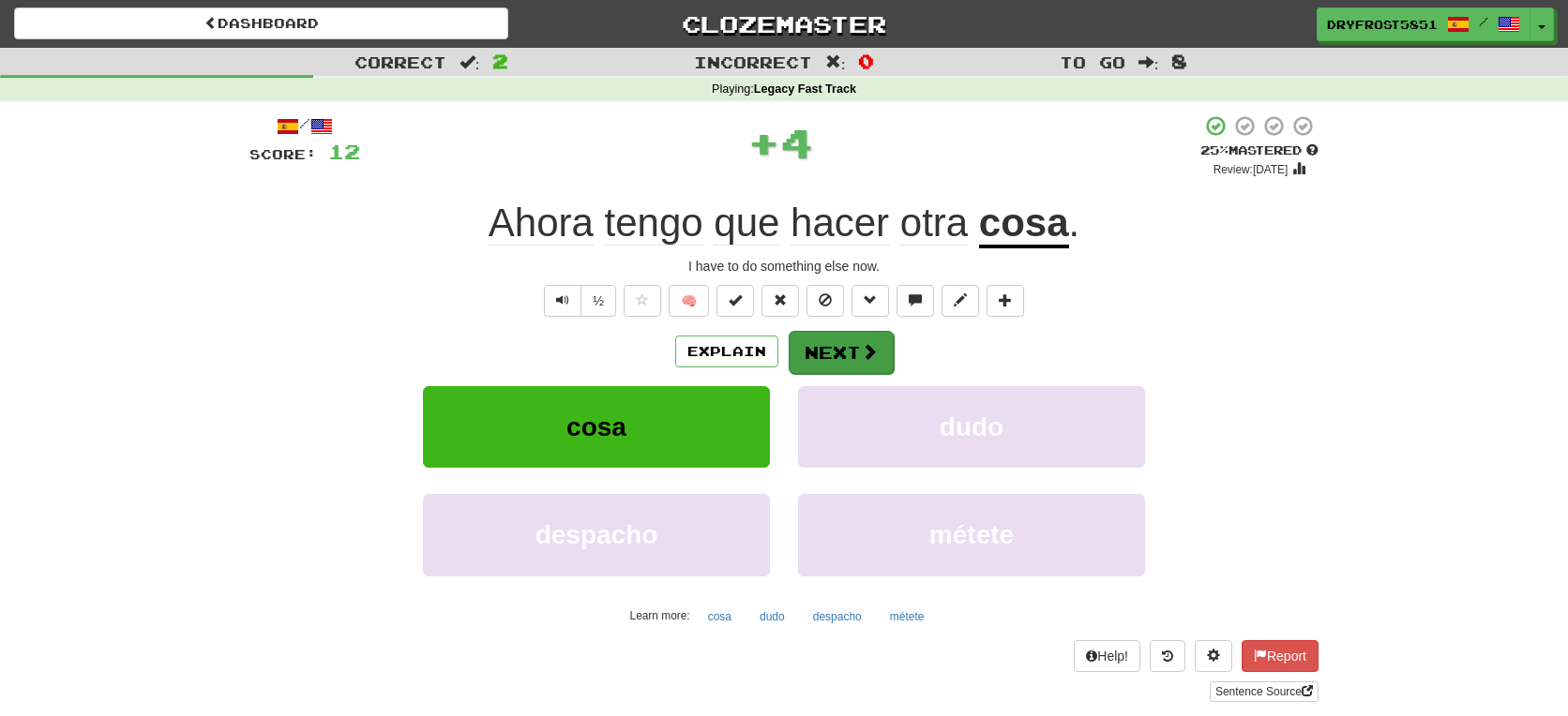
click at [844, 352] on button "Next" at bounding box center [841, 352] width 105 height 44
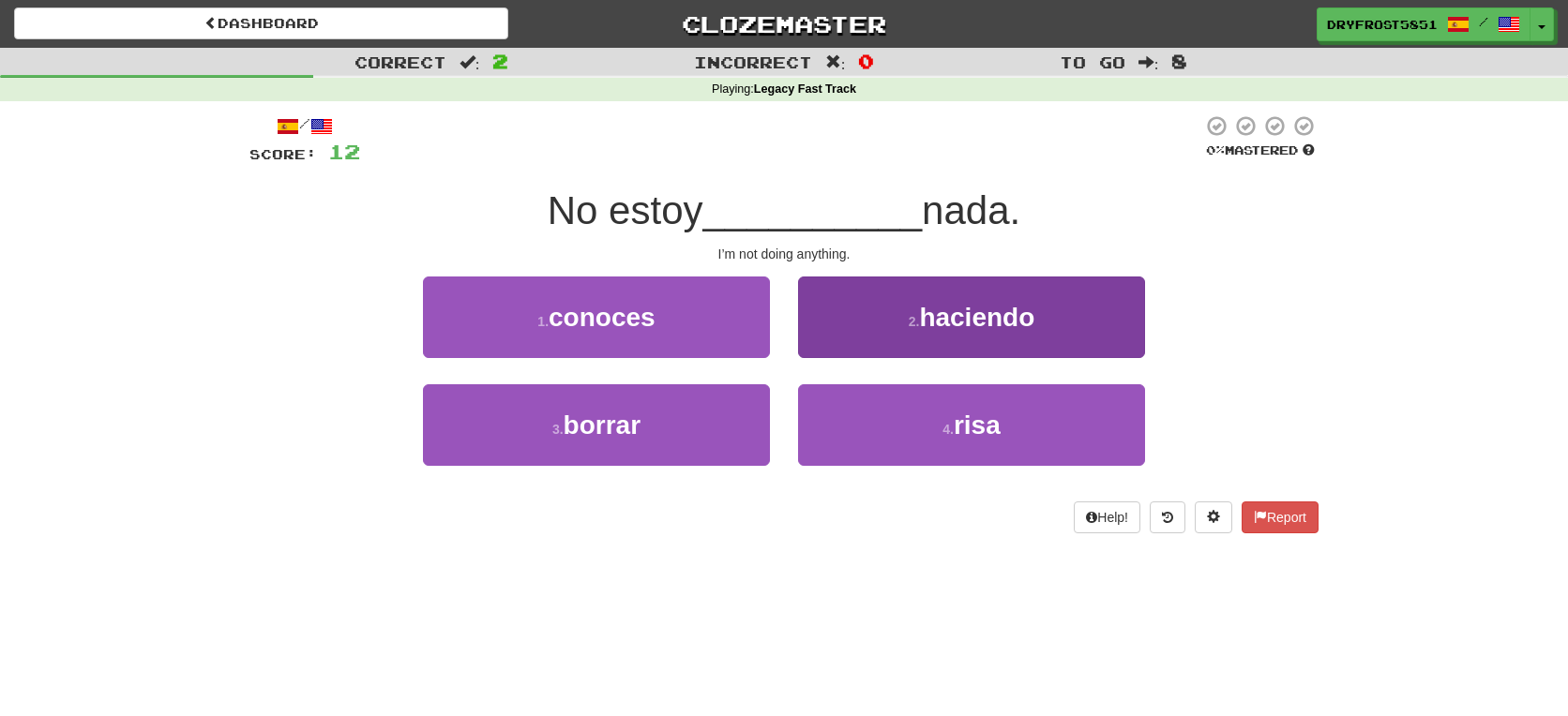
click at [894, 331] on button "2 . haciendo" at bounding box center [971, 317] width 347 height 81
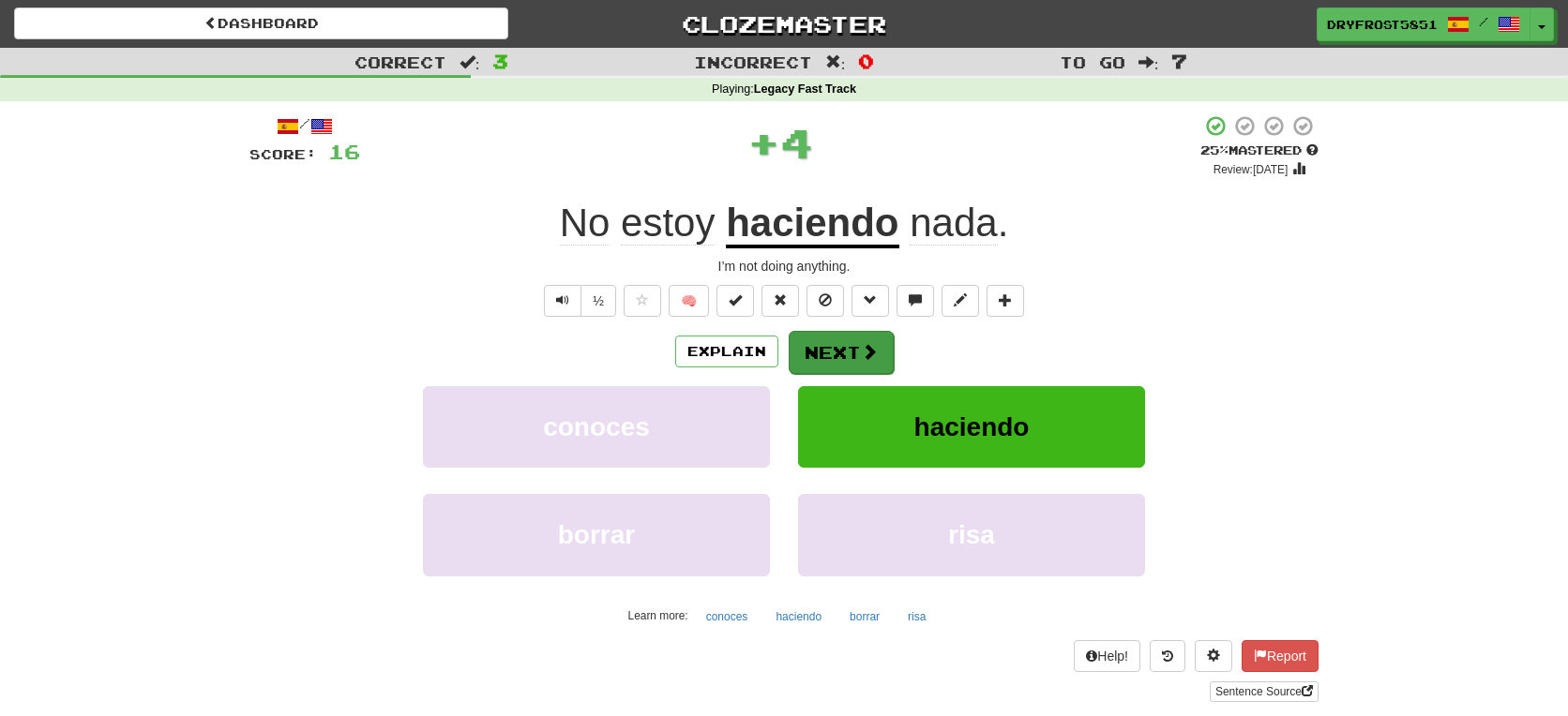
click at [814, 350] on button "Next" at bounding box center [841, 352] width 105 height 44
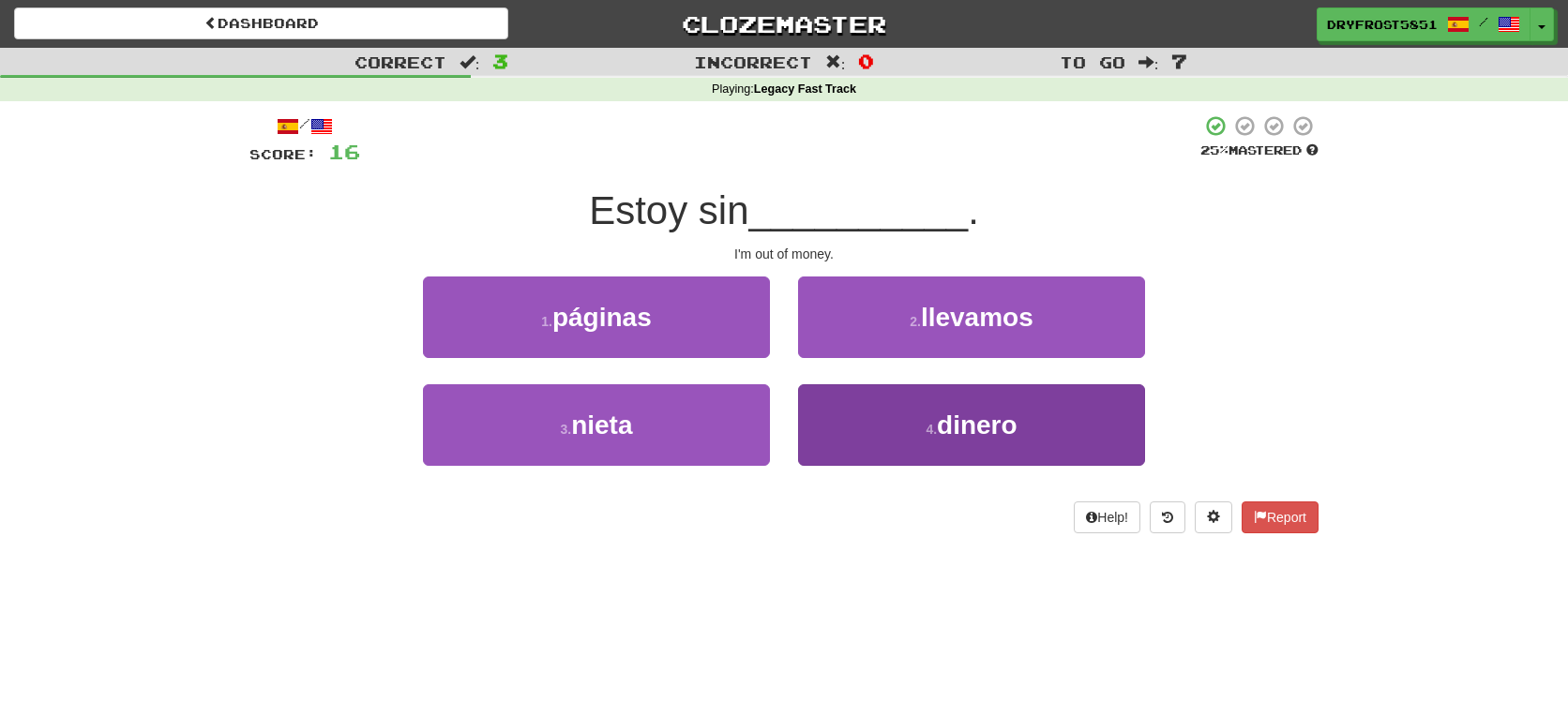
click at [869, 444] on button "4 . dinero" at bounding box center [971, 425] width 347 height 81
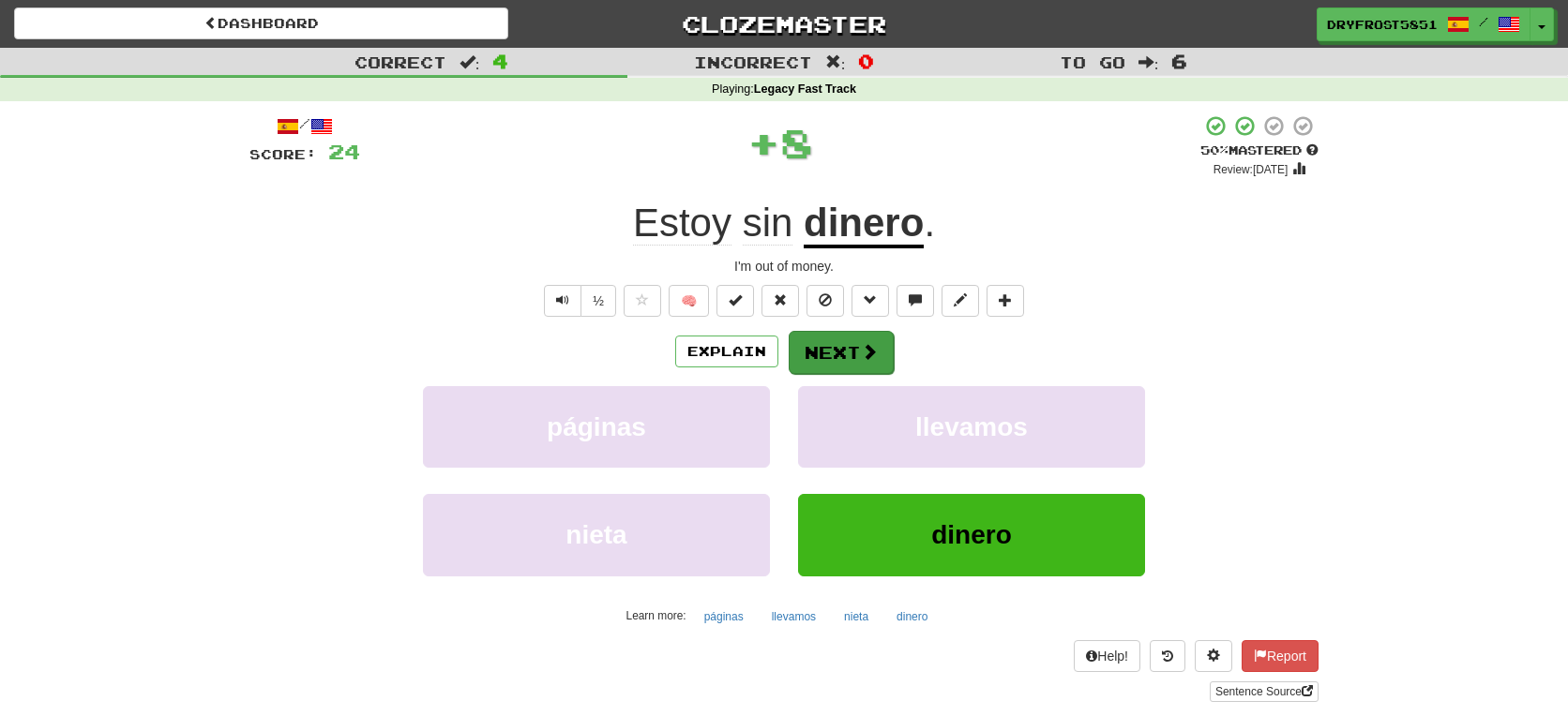
click at [831, 349] on button "Next" at bounding box center [841, 352] width 105 height 44
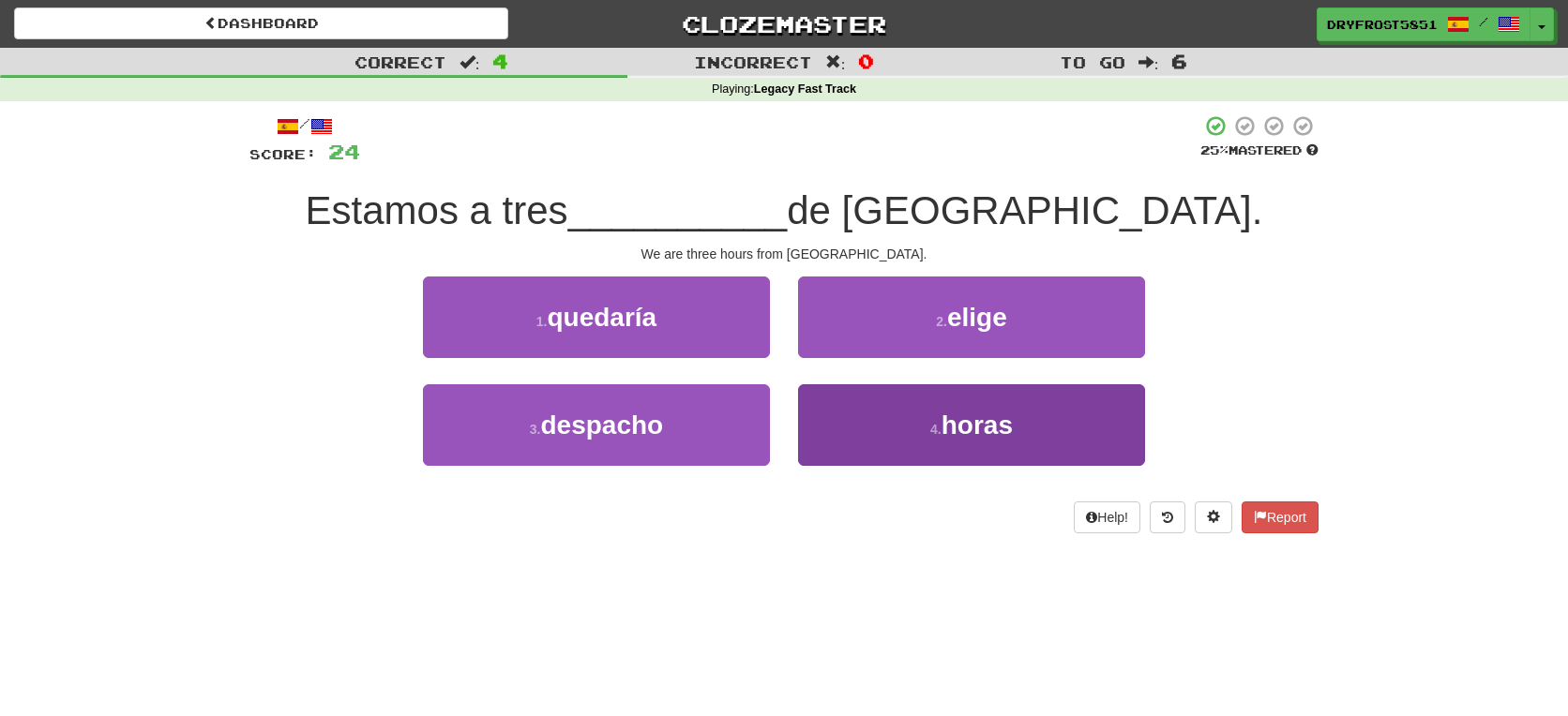
click at [851, 425] on button "4 . horas" at bounding box center [971, 425] width 347 height 81
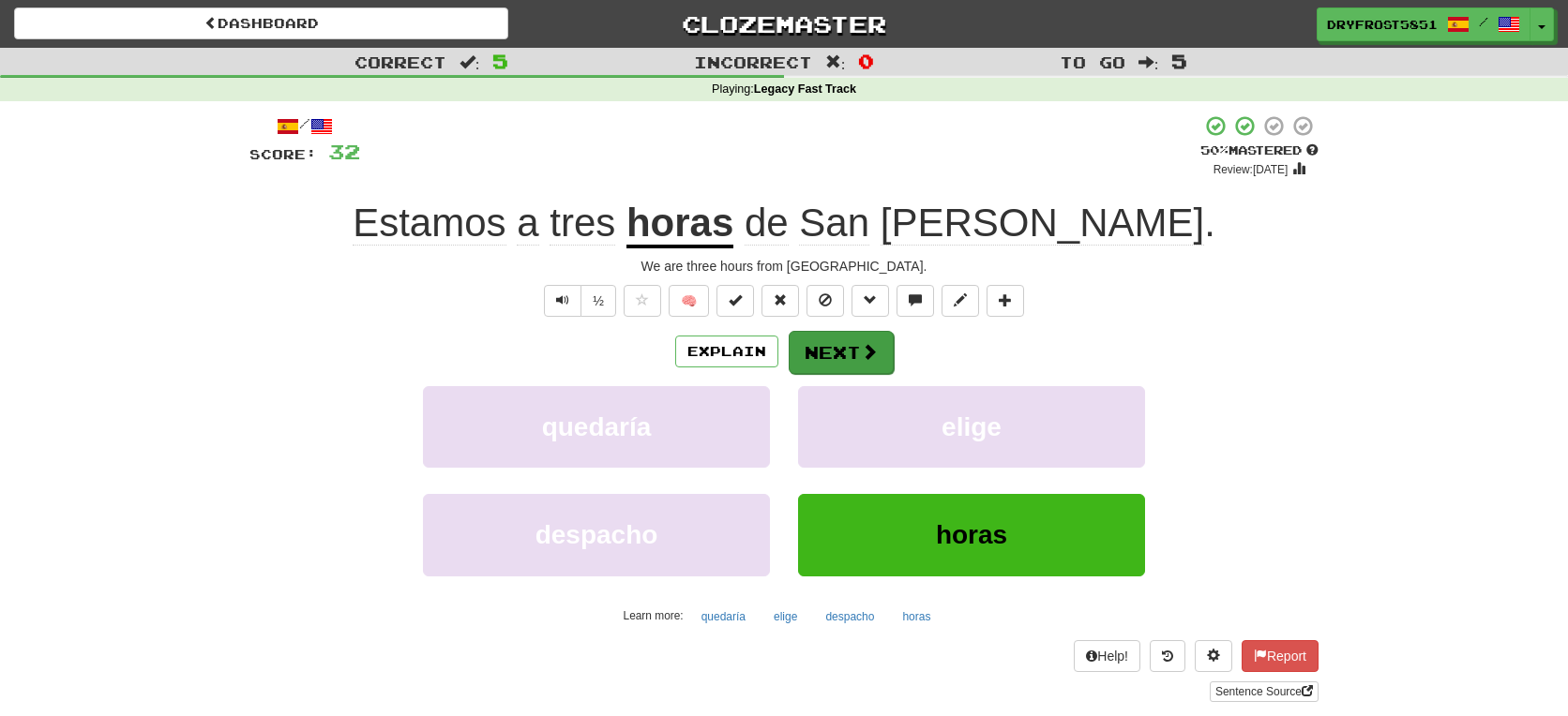
click at [839, 357] on button "Next" at bounding box center [841, 352] width 105 height 44
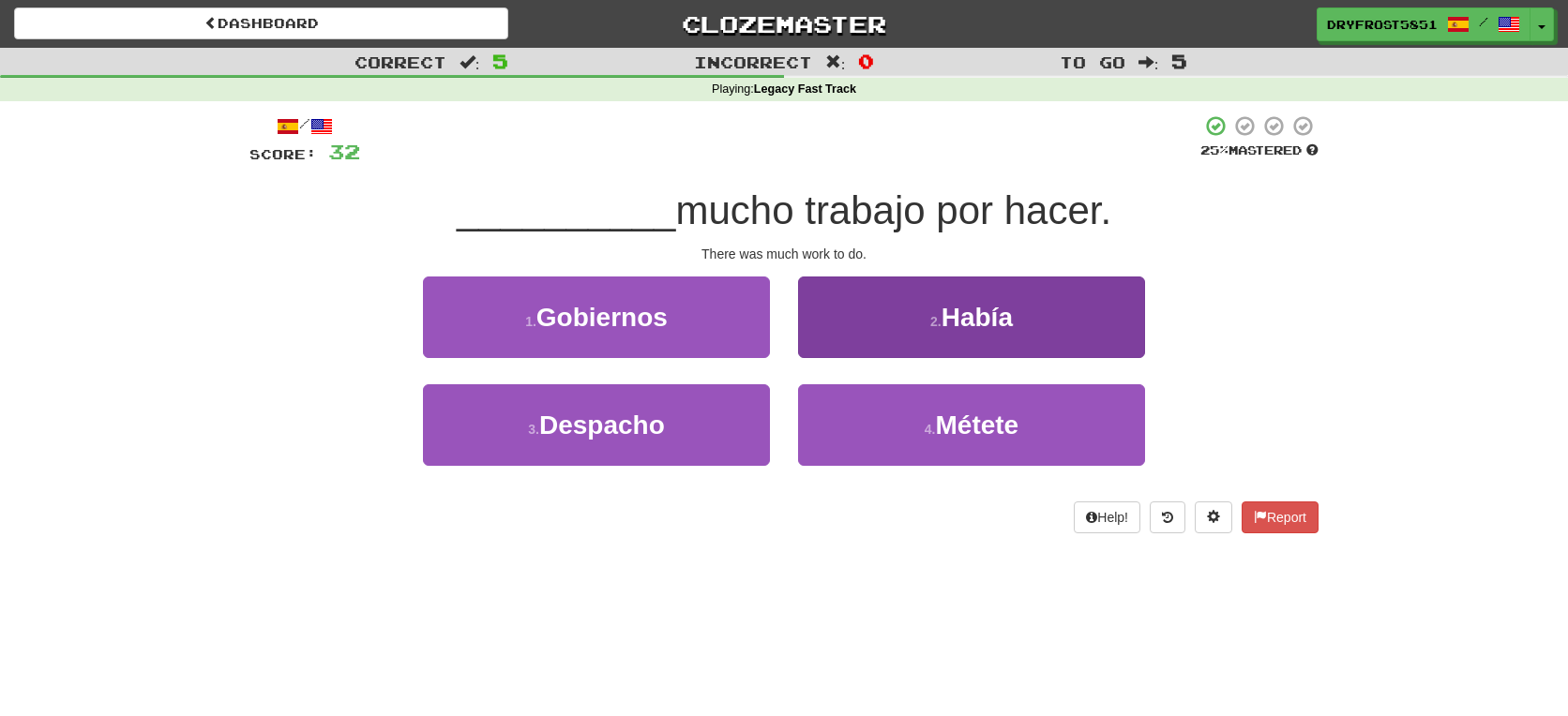
click at [861, 324] on button "2 . Había" at bounding box center [971, 317] width 347 height 81
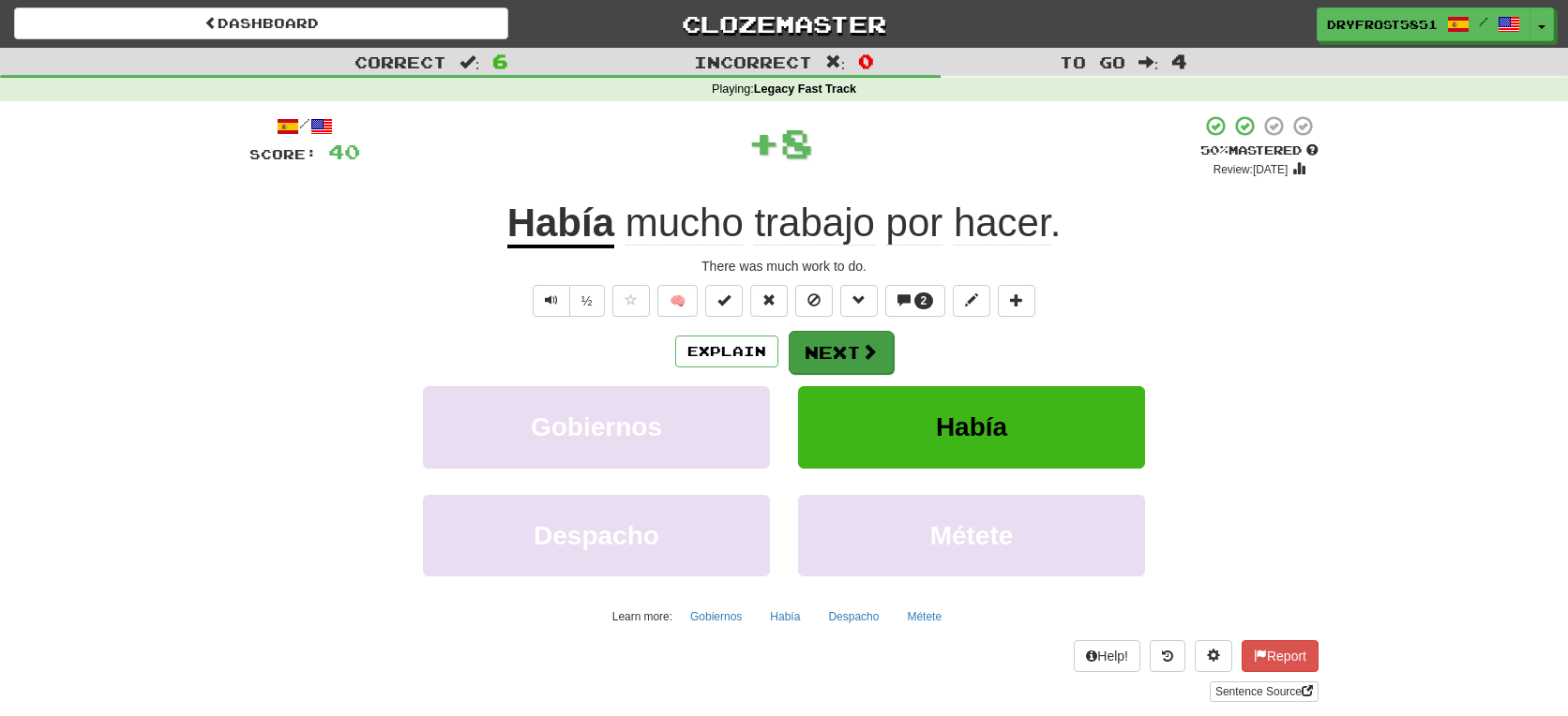
click at [851, 347] on button "Next" at bounding box center [841, 352] width 105 height 44
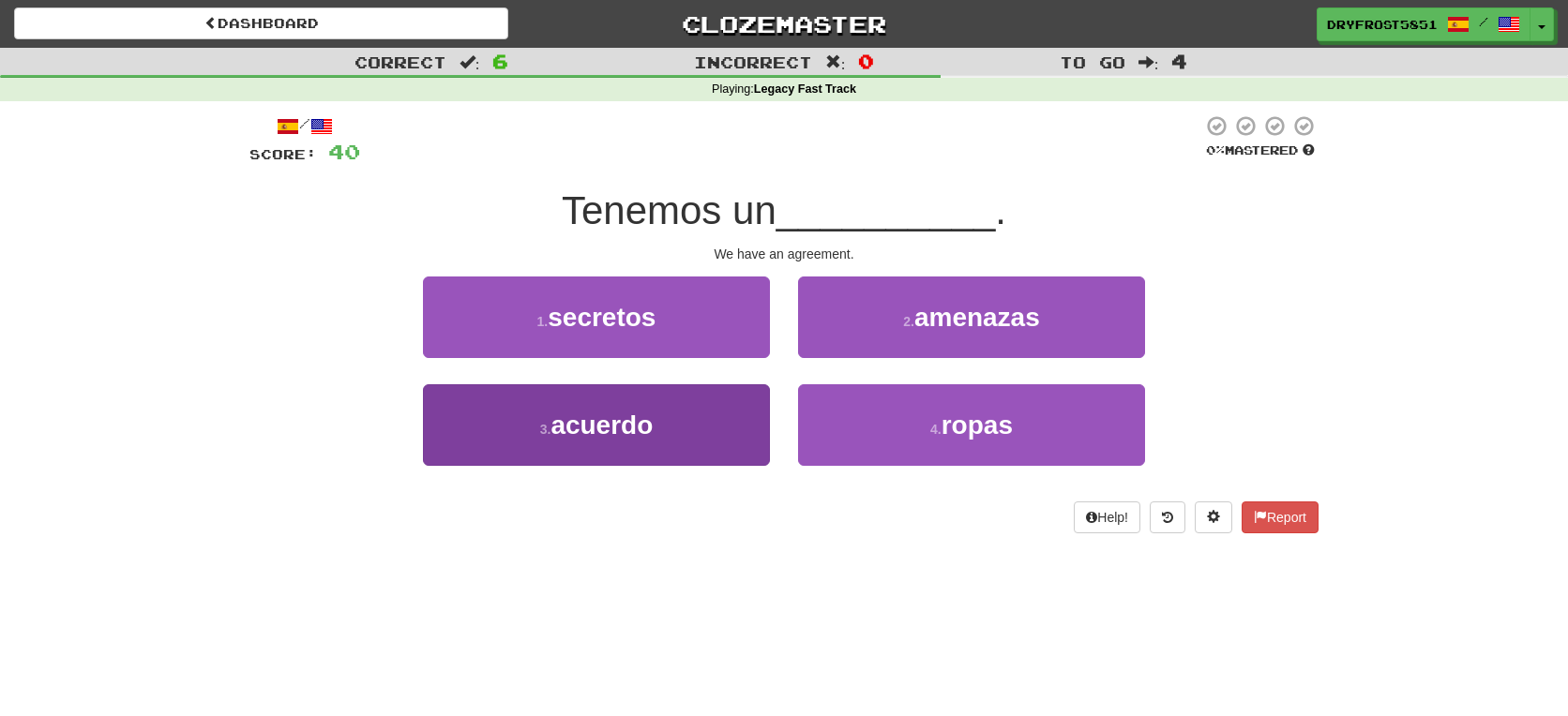
click at [683, 423] on button "3 . acuerdo" at bounding box center [596, 425] width 347 height 81
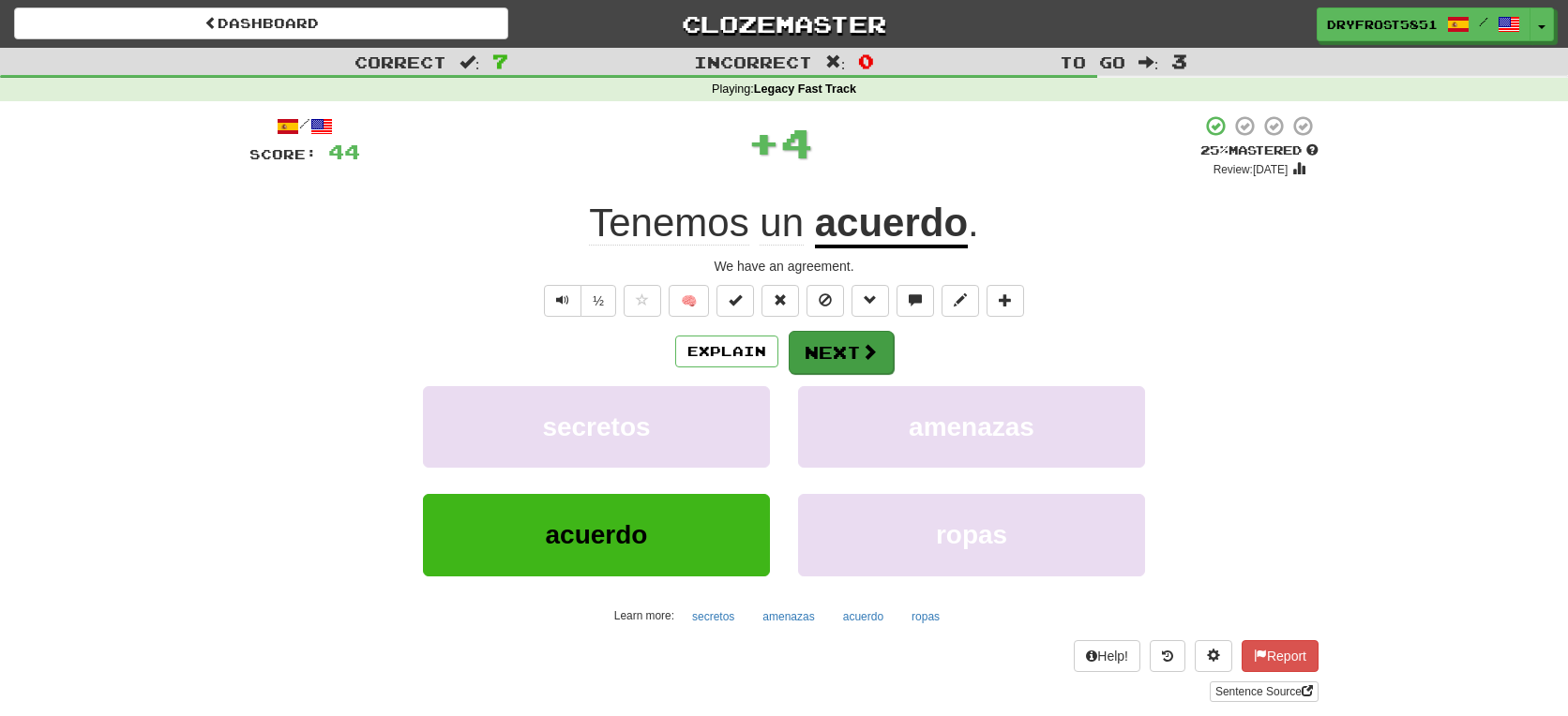
click at [854, 363] on button "Next" at bounding box center [841, 352] width 105 height 44
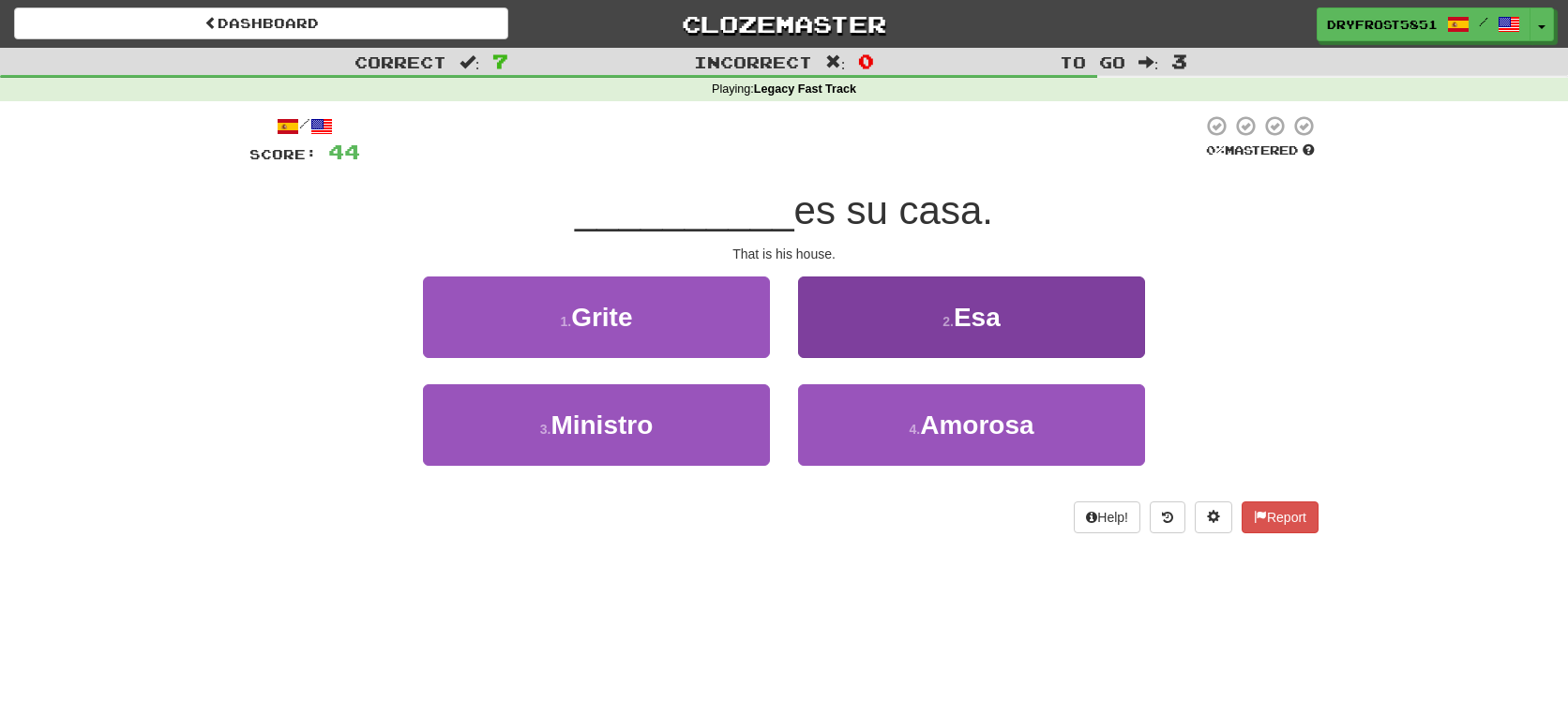
click at [1101, 281] on button "2 . Esa" at bounding box center [971, 317] width 347 height 81
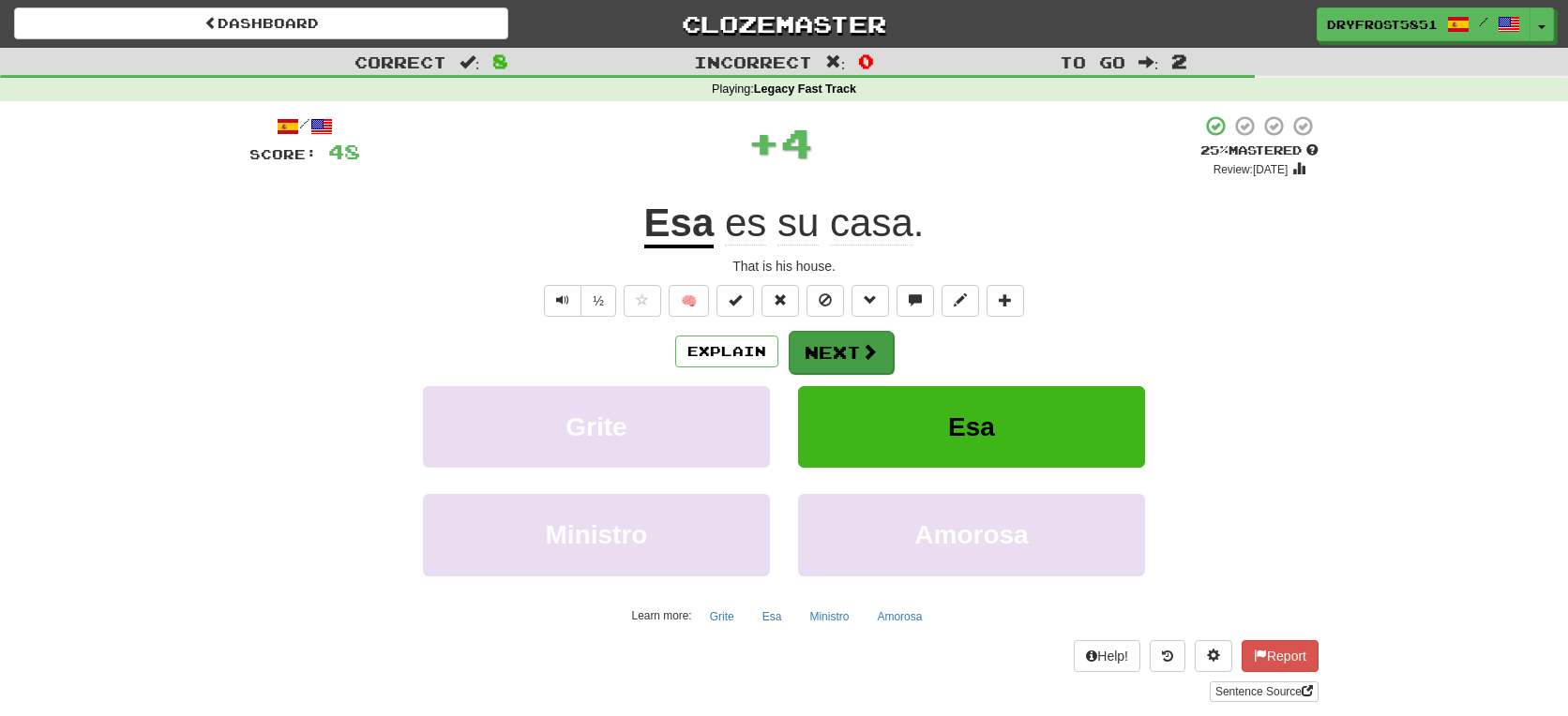
click at [887, 352] on button "Next" at bounding box center [841, 352] width 105 height 44
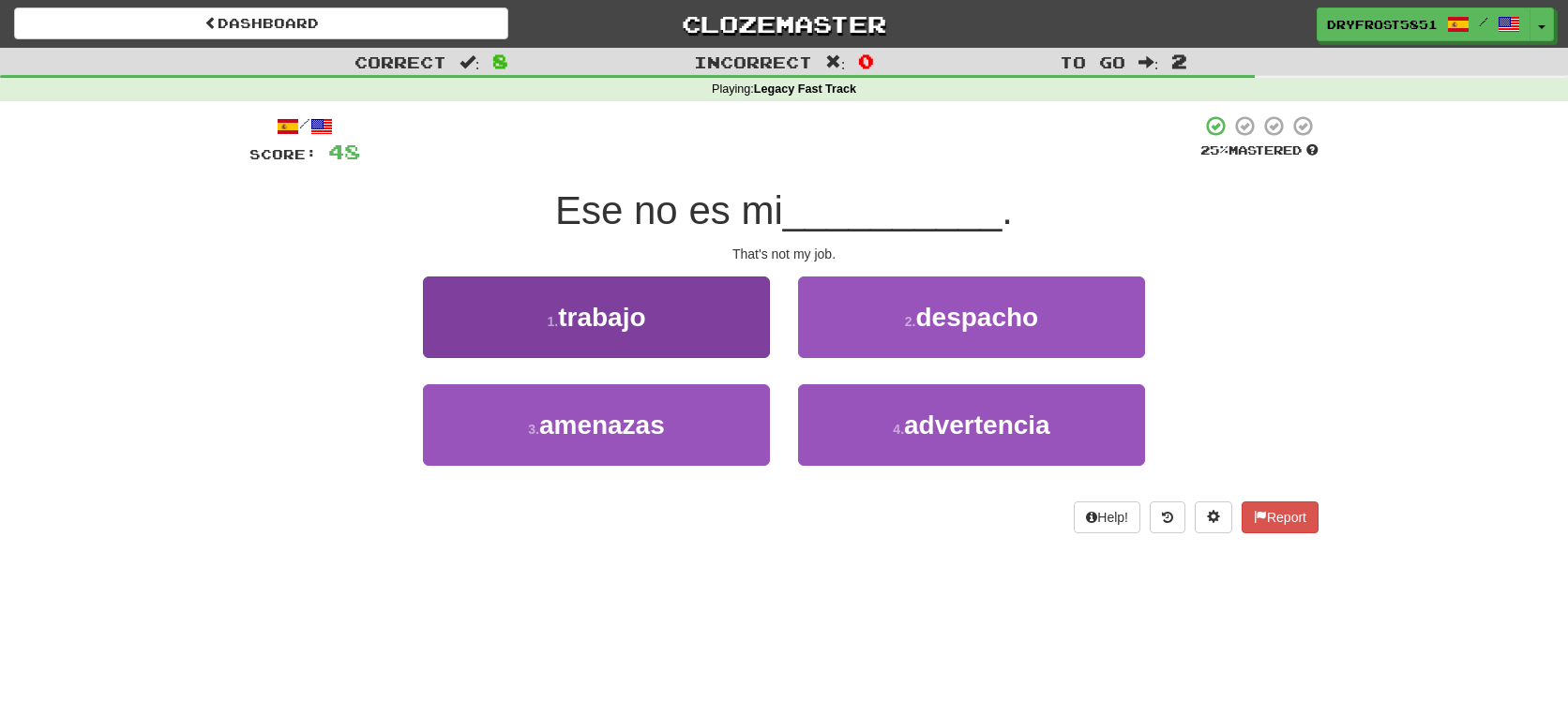
click at [694, 296] on button "1 . trabajo" at bounding box center [596, 317] width 347 height 81
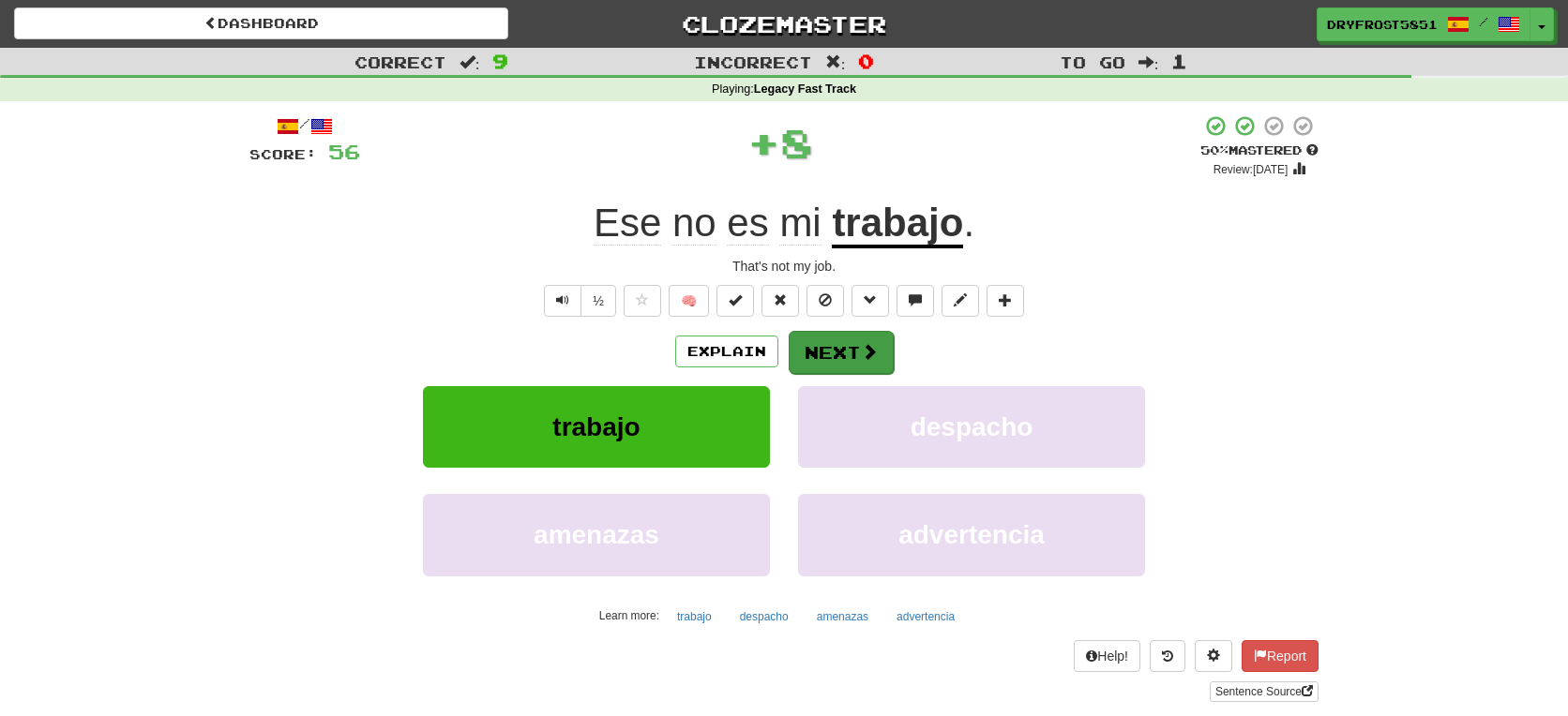
click at [890, 344] on button "Next" at bounding box center [841, 352] width 105 height 44
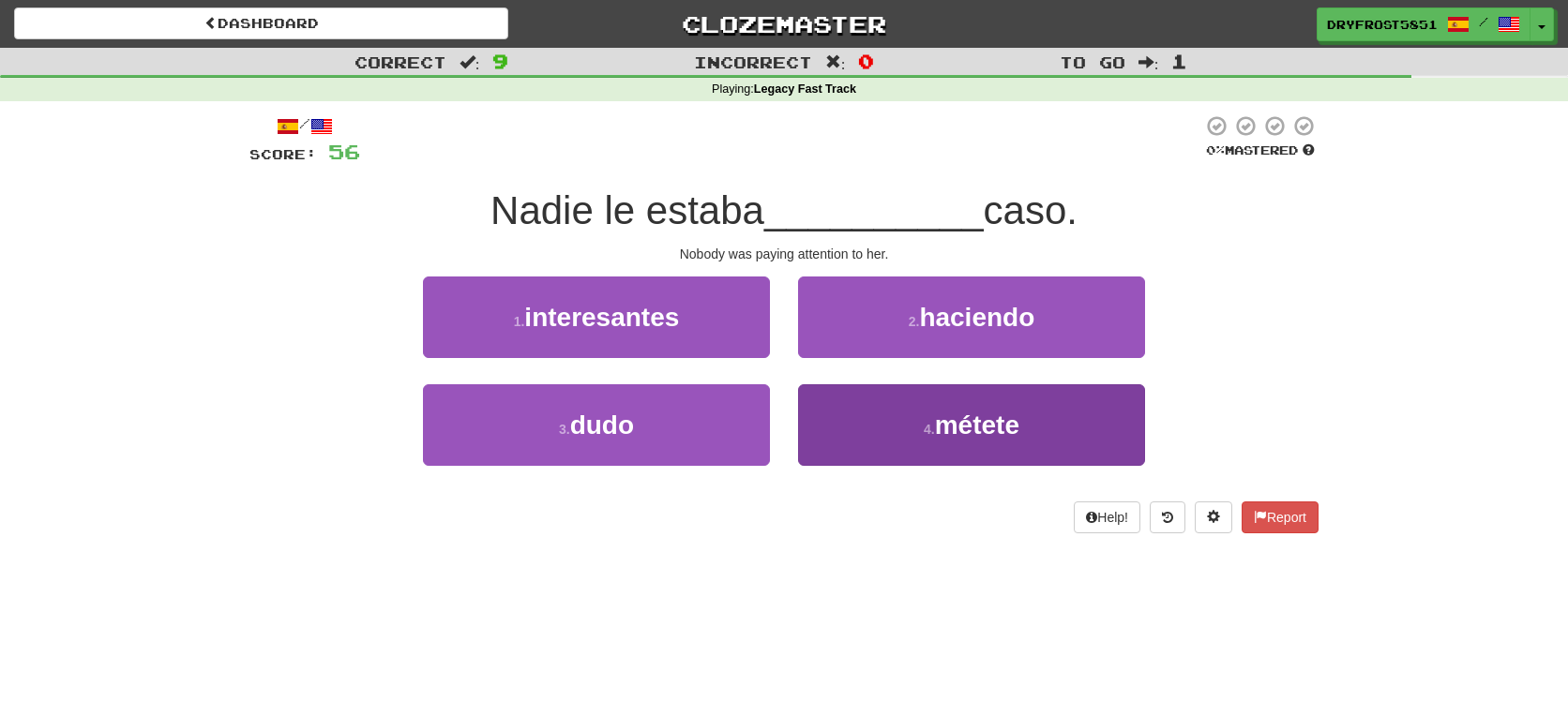
click at [910, 407] on button "4 . métete" at bounding box center [971, 425] width 347 height 81
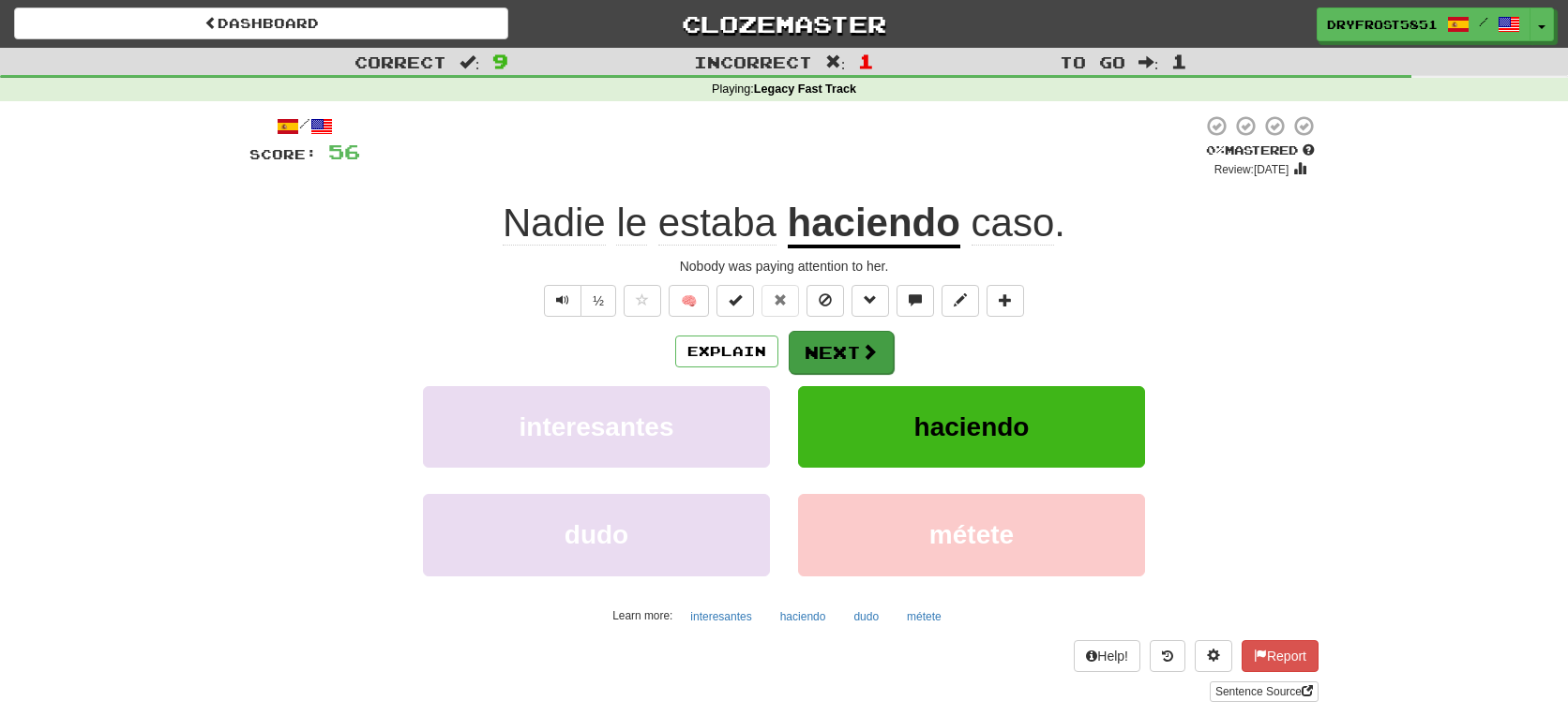
click at [882, 359] on button "Next" at bounding box center [841, 352] width 105 height 44
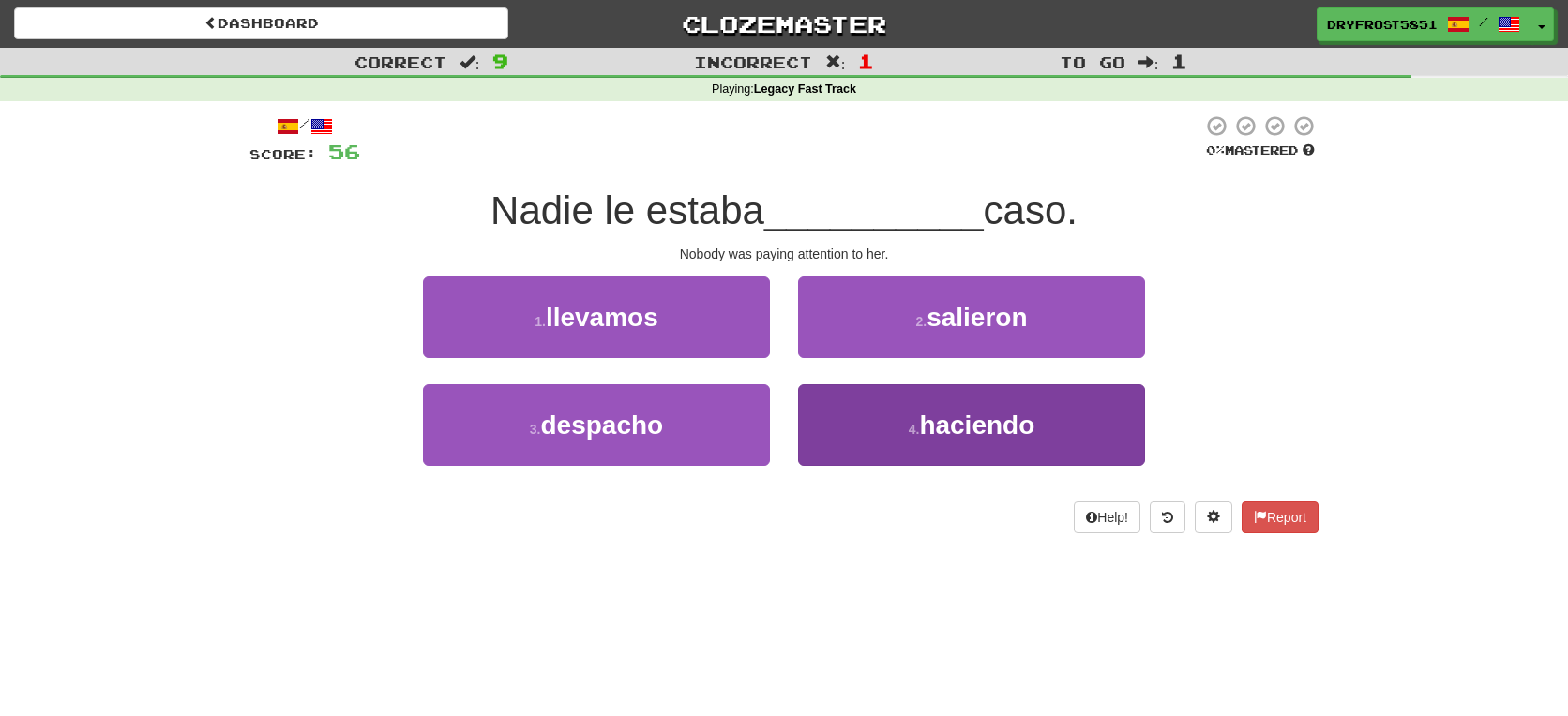
click at [894, 412] on button "4 . haciendo" at bounding box center [971, 425] width 347 height 81
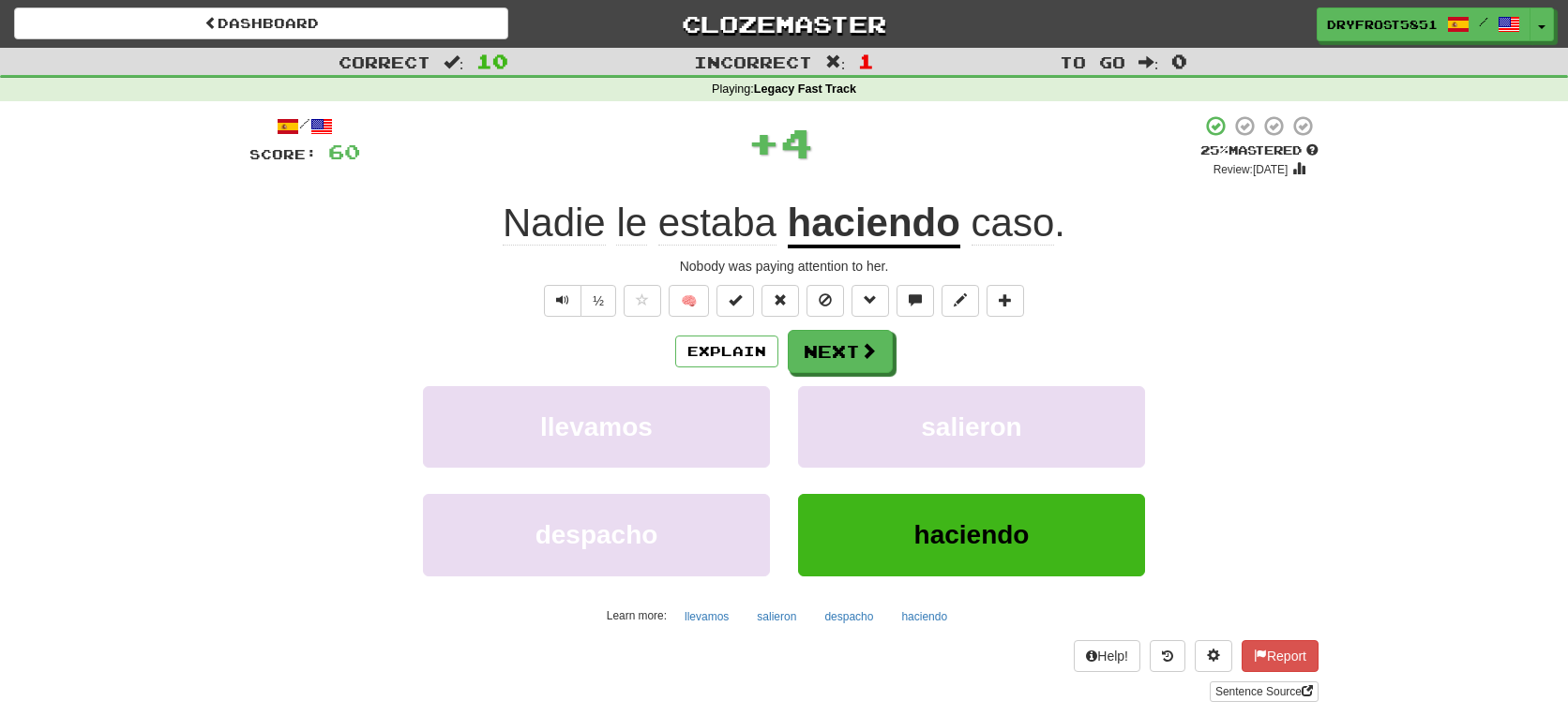
click at [862, 227] on u "haciendo" at bounding box center [874, 224] width 172 height 47
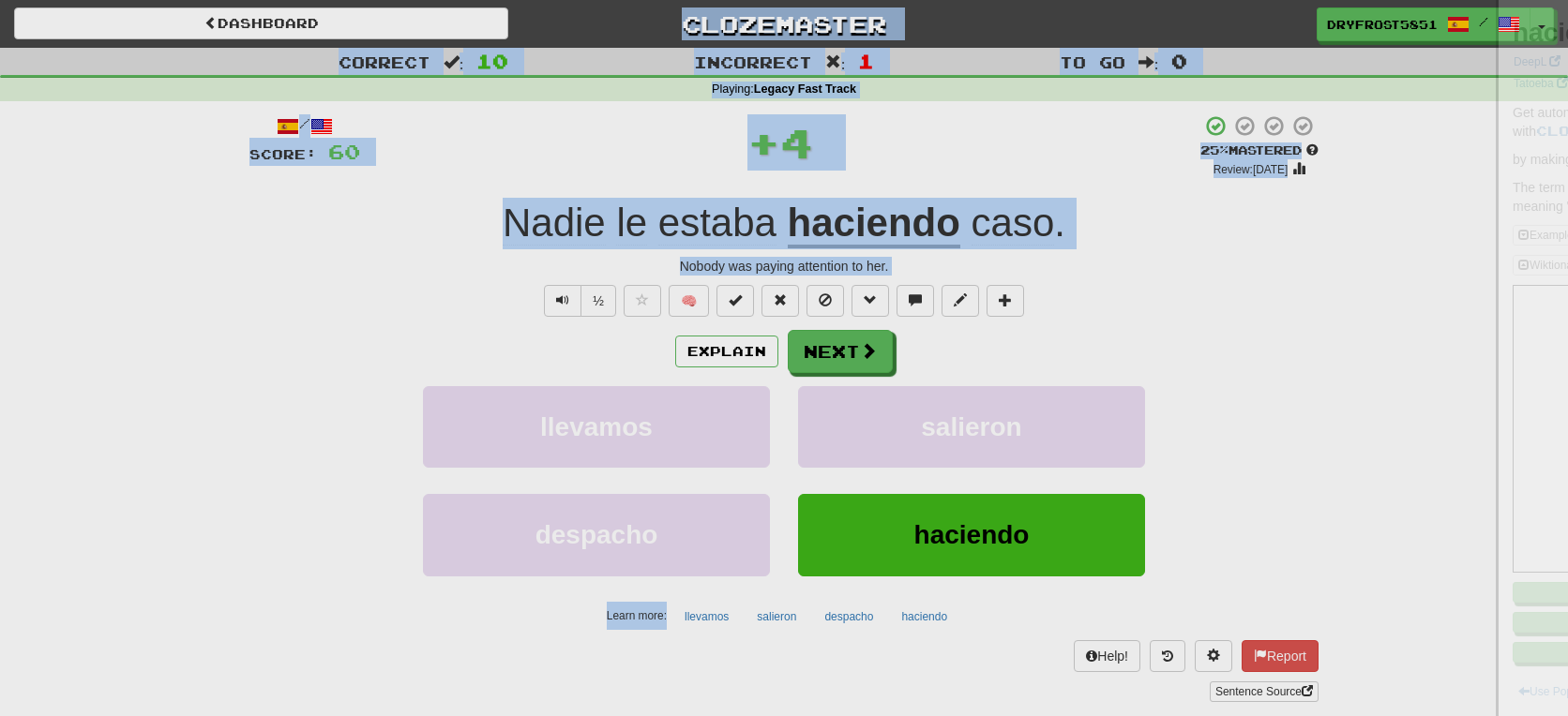
click at [862, 227] on div at bounding box center [784, 358] width 1568 height 716
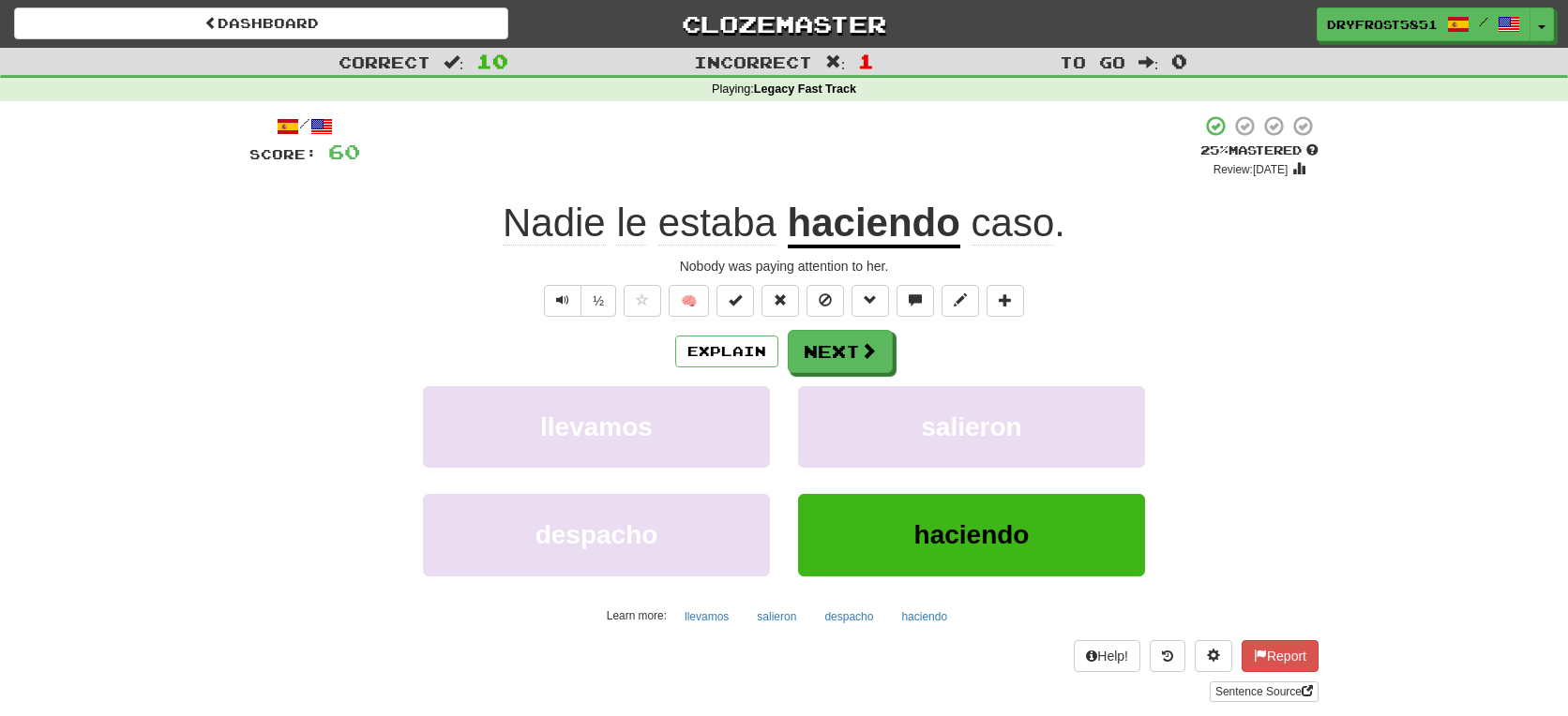
click at [862, 227] on u "haciendo" at bounding box center [874, 224] width 172 height 47
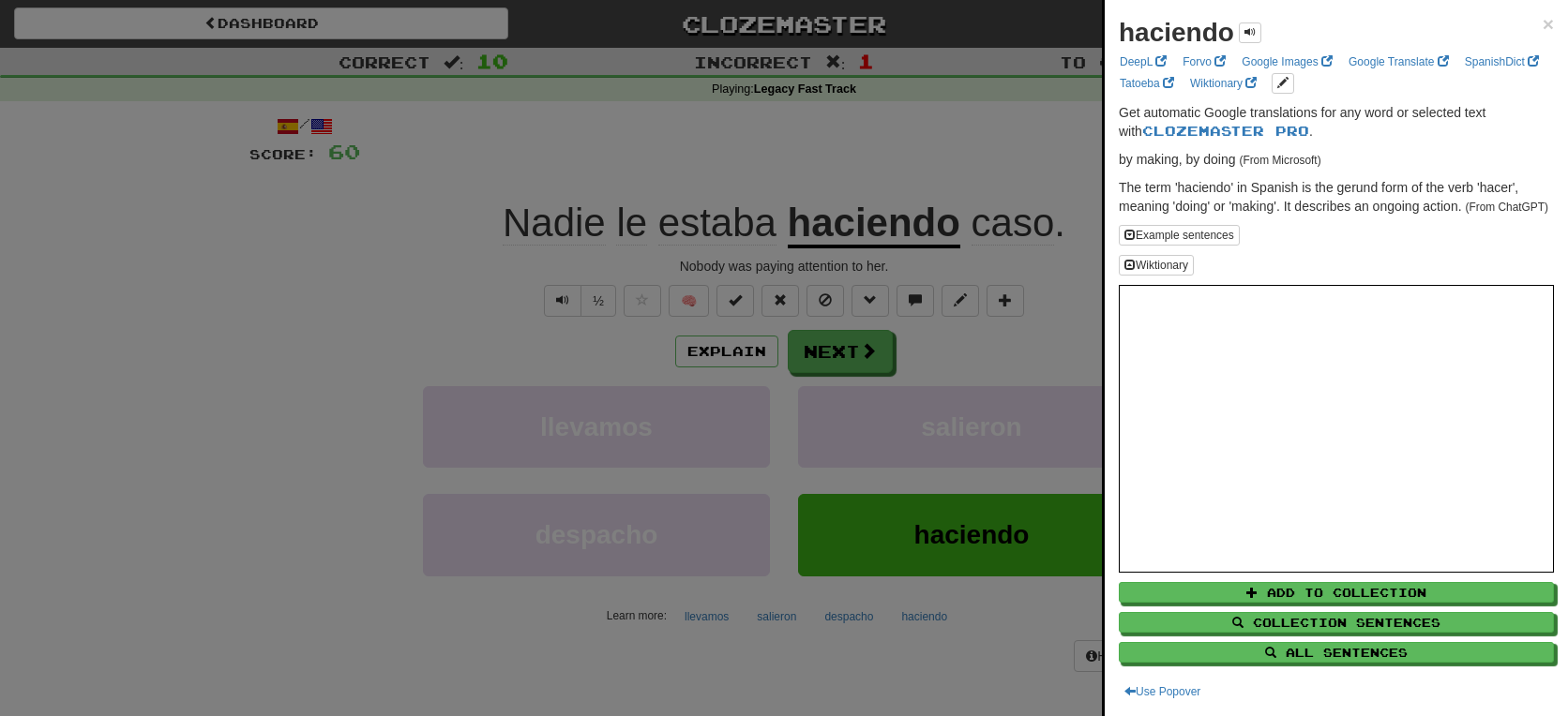
click at [997, 203] on div at bounding box center [784, 358] width 1568 height 716
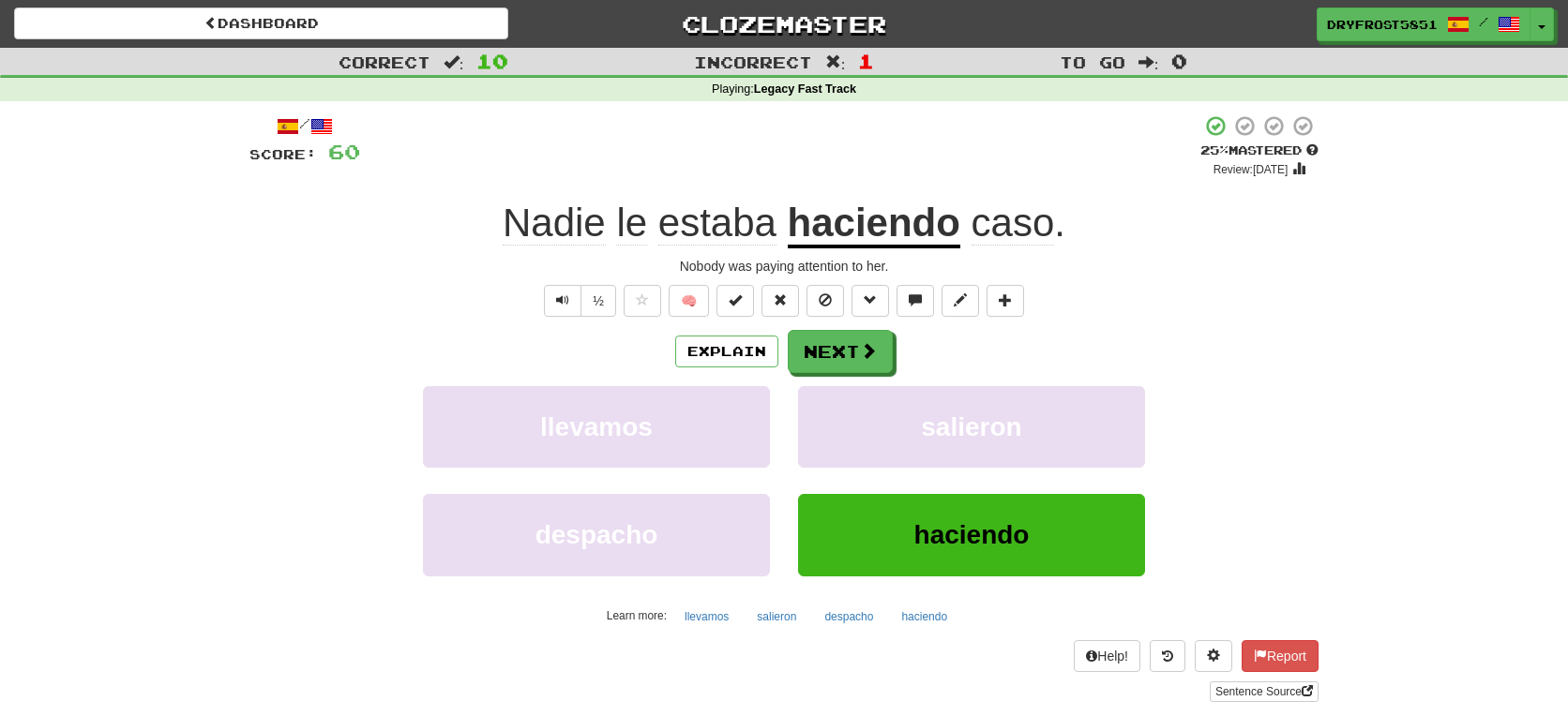
click at [1010, 224] on span "caso" at bounding box center [1014, 224] width 83 height 45
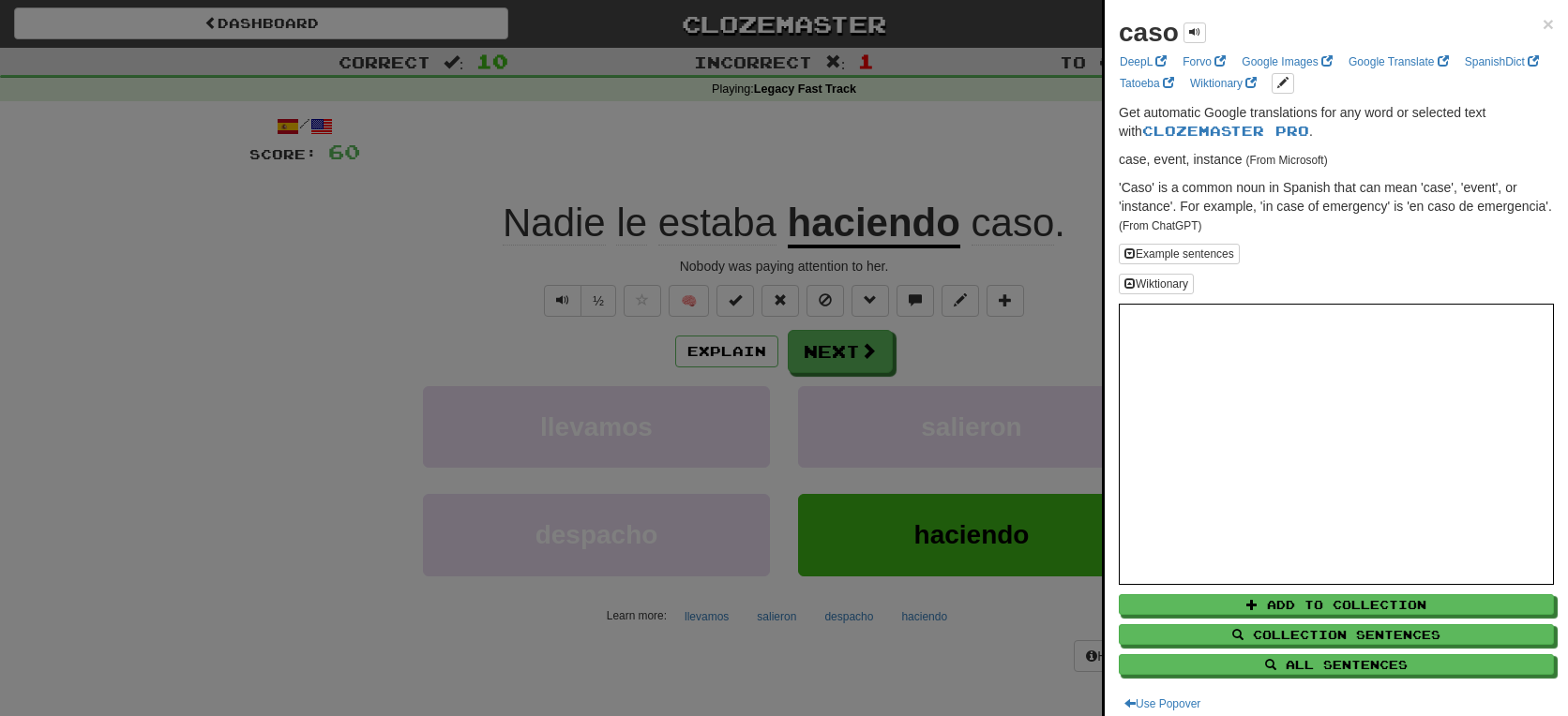
click at [1011, 192] on div at bounding box center [784, 358] width 1568 height 716
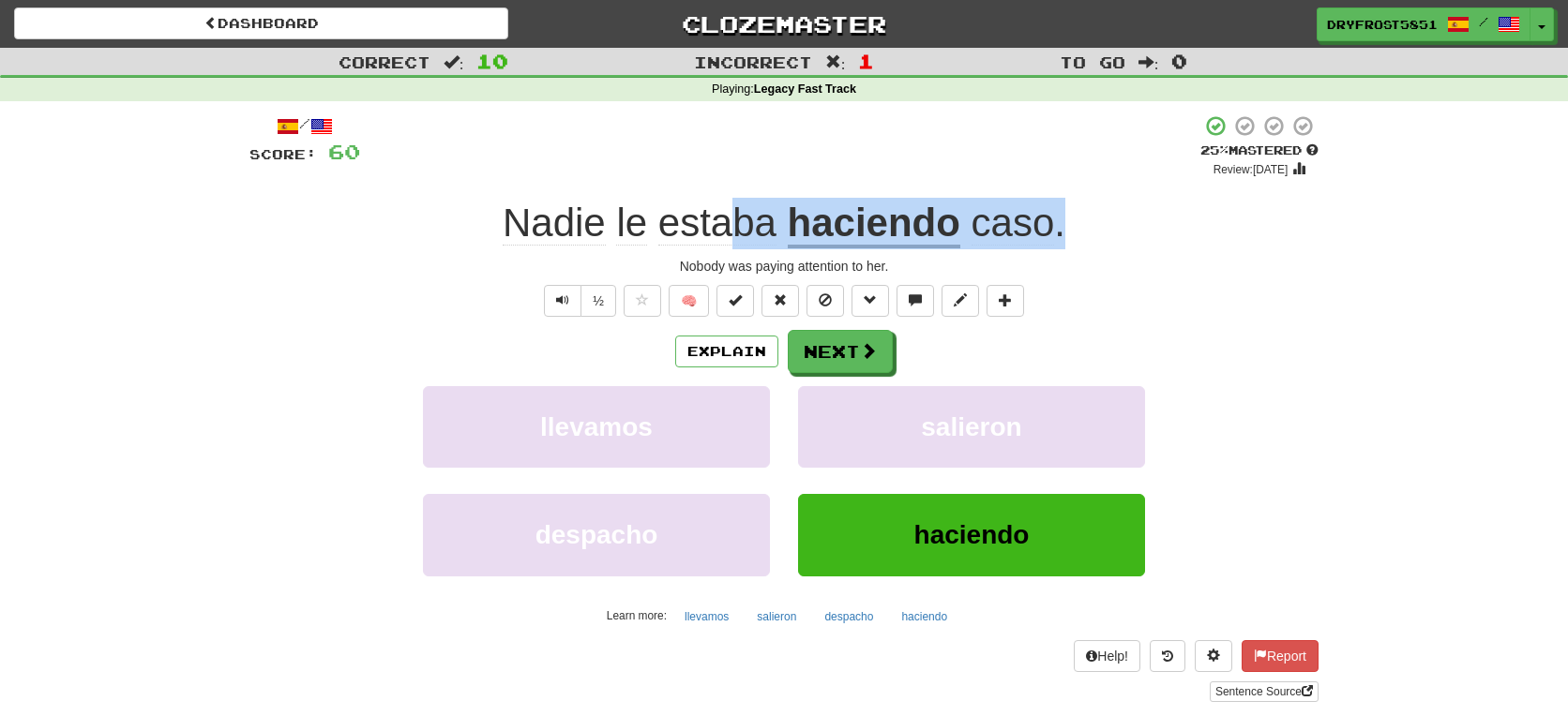
drag, startPoint x: 1081, startPoint y: 234, endPoint x: 730, endPoint y: 221, distance: 351.2
click at [729, 221] on div "Nadie le estaba haciendo caso ." at bounding box center [784, 224] width 1070 height 51
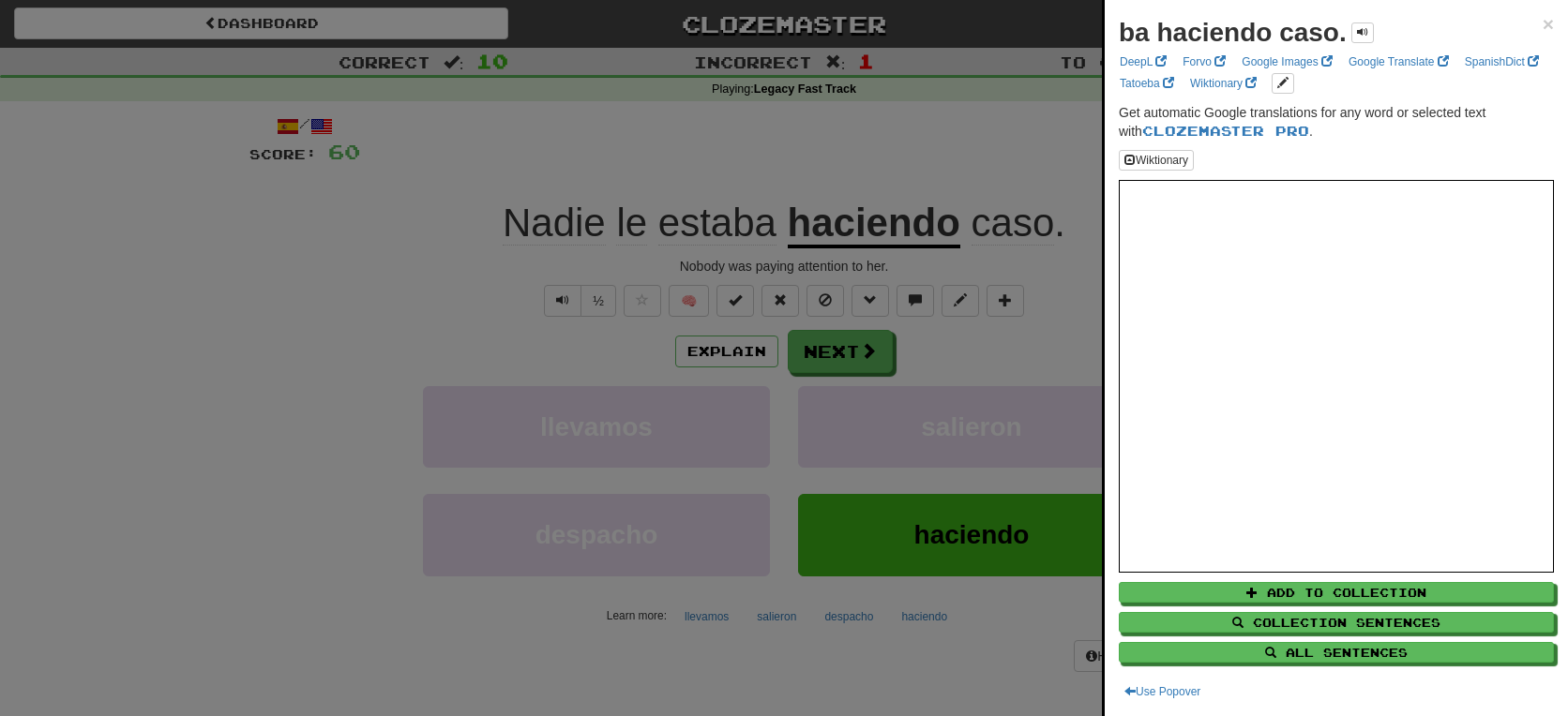
click at [505, 226] on div at bounding box center [784, 358] width 1568 height 716
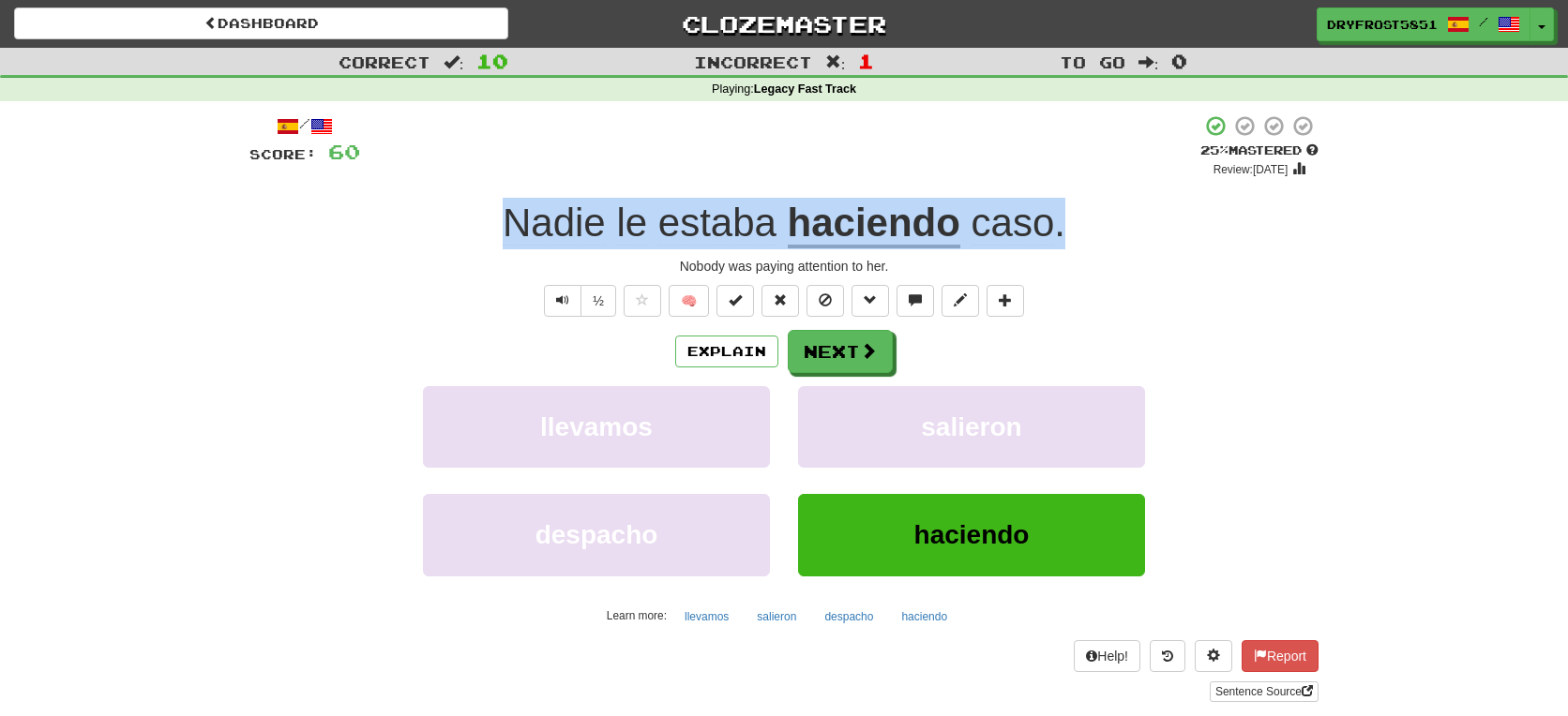
drag, startPoint x: 504, startPoint y: 226, endPoint x: 1081, endPoint y: 206, distance: 577.3
click at [1081, 206] on div "Nadie le estaba haciendo caso ." at bounding box center [784, 224] width 1070 height 51
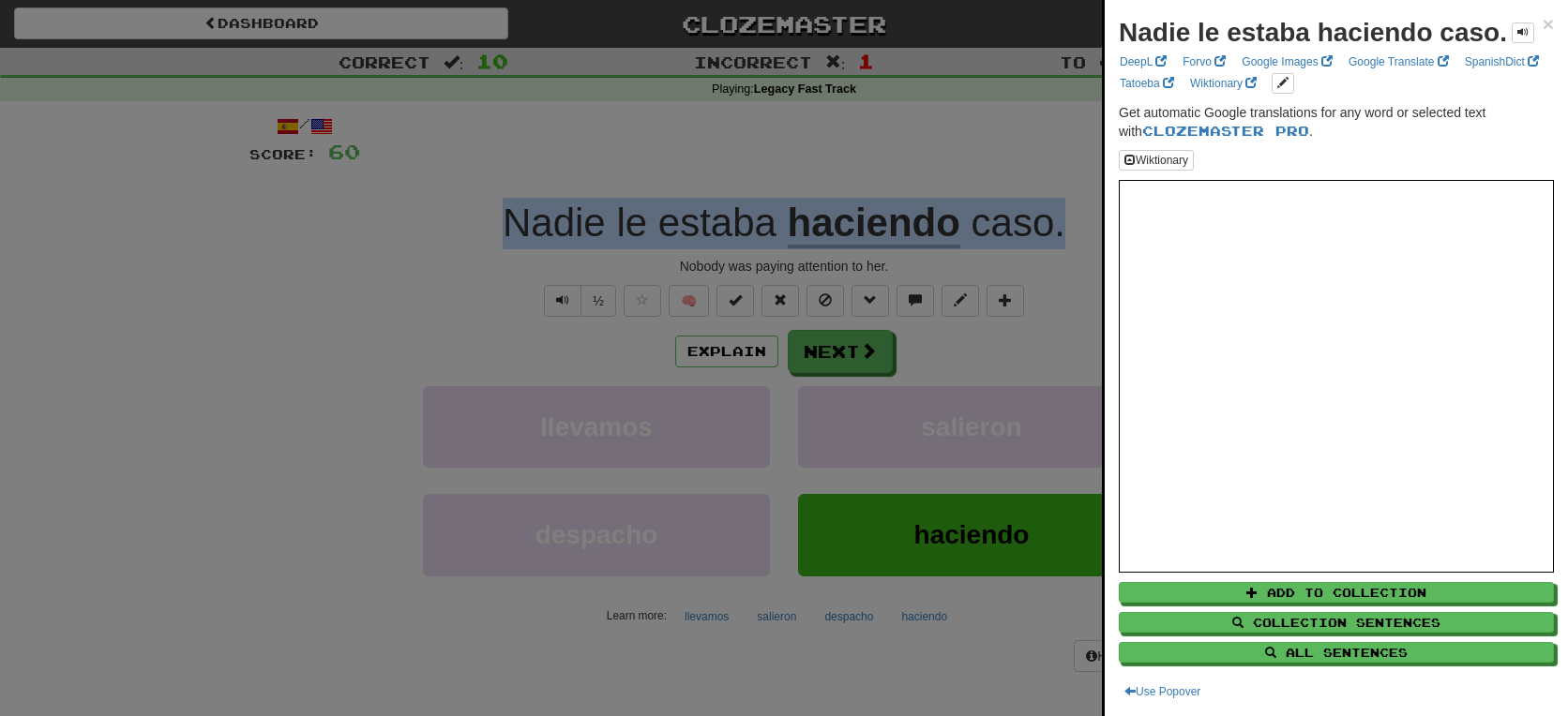
copy div "Nadie le estaba haciendo caso ."
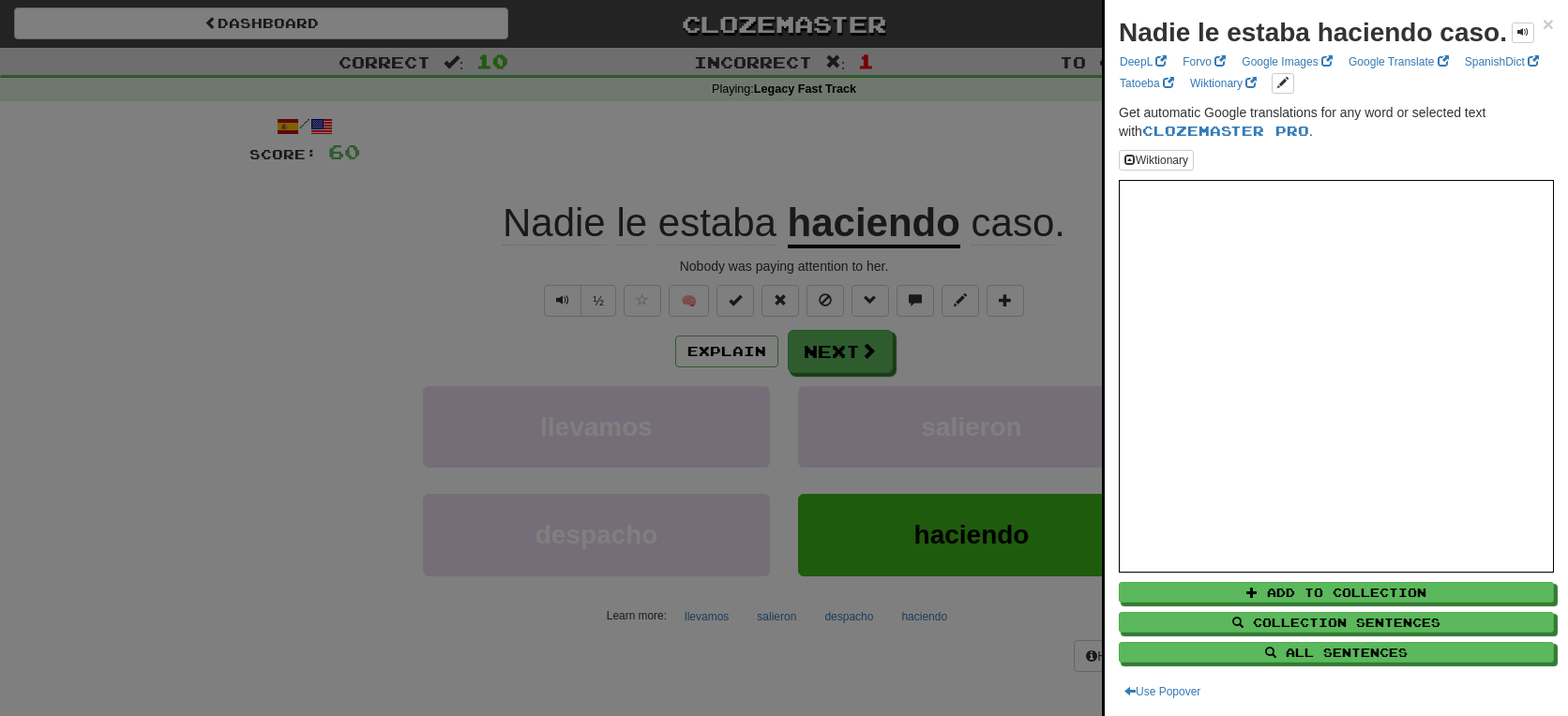
click at [1089, 132] on div at bounding box center [784, 358] width 1568 height 716
